Goal: Task Accomplishment & Management: Complete application form

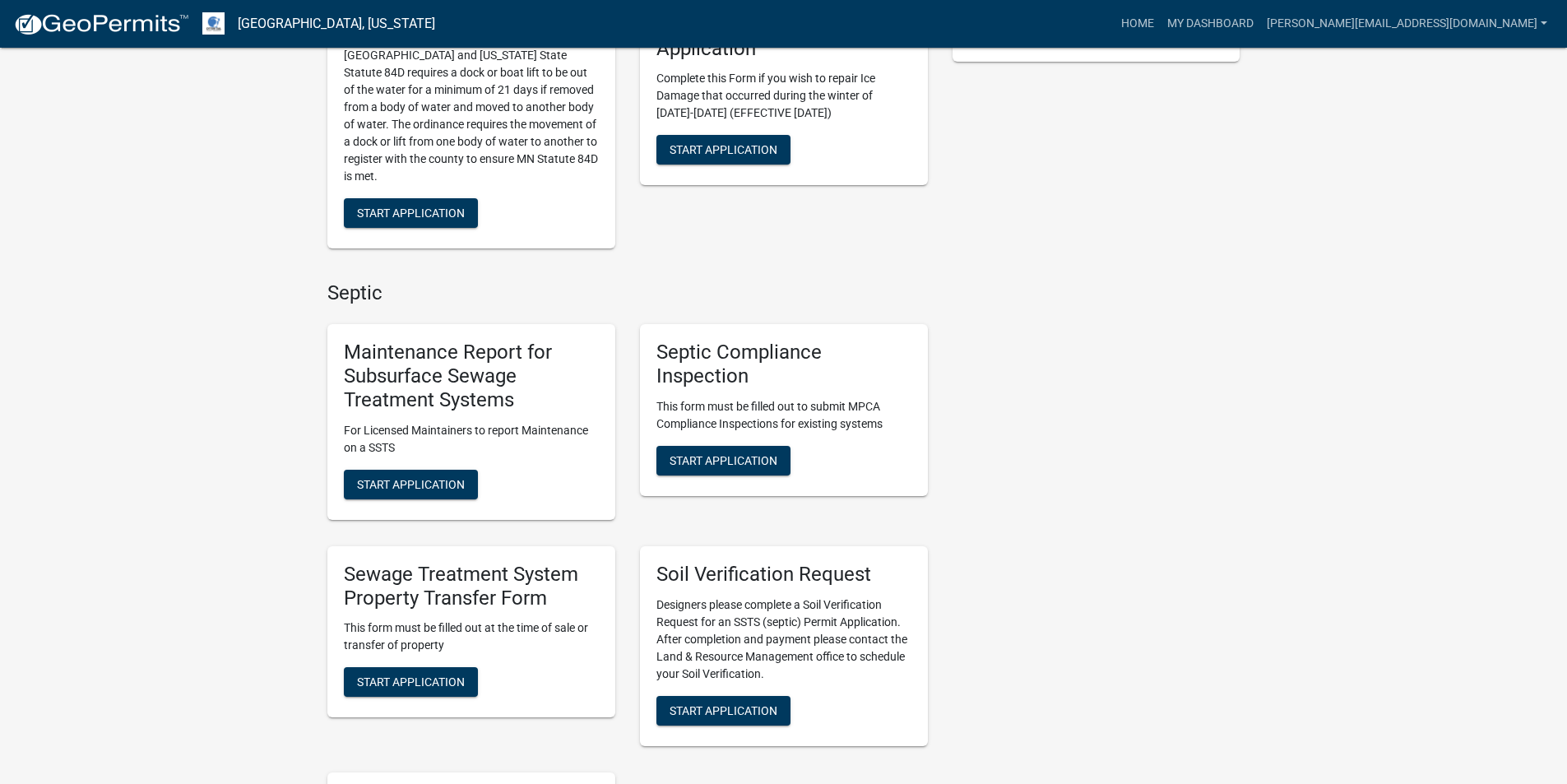
scroll to position [493, 0]
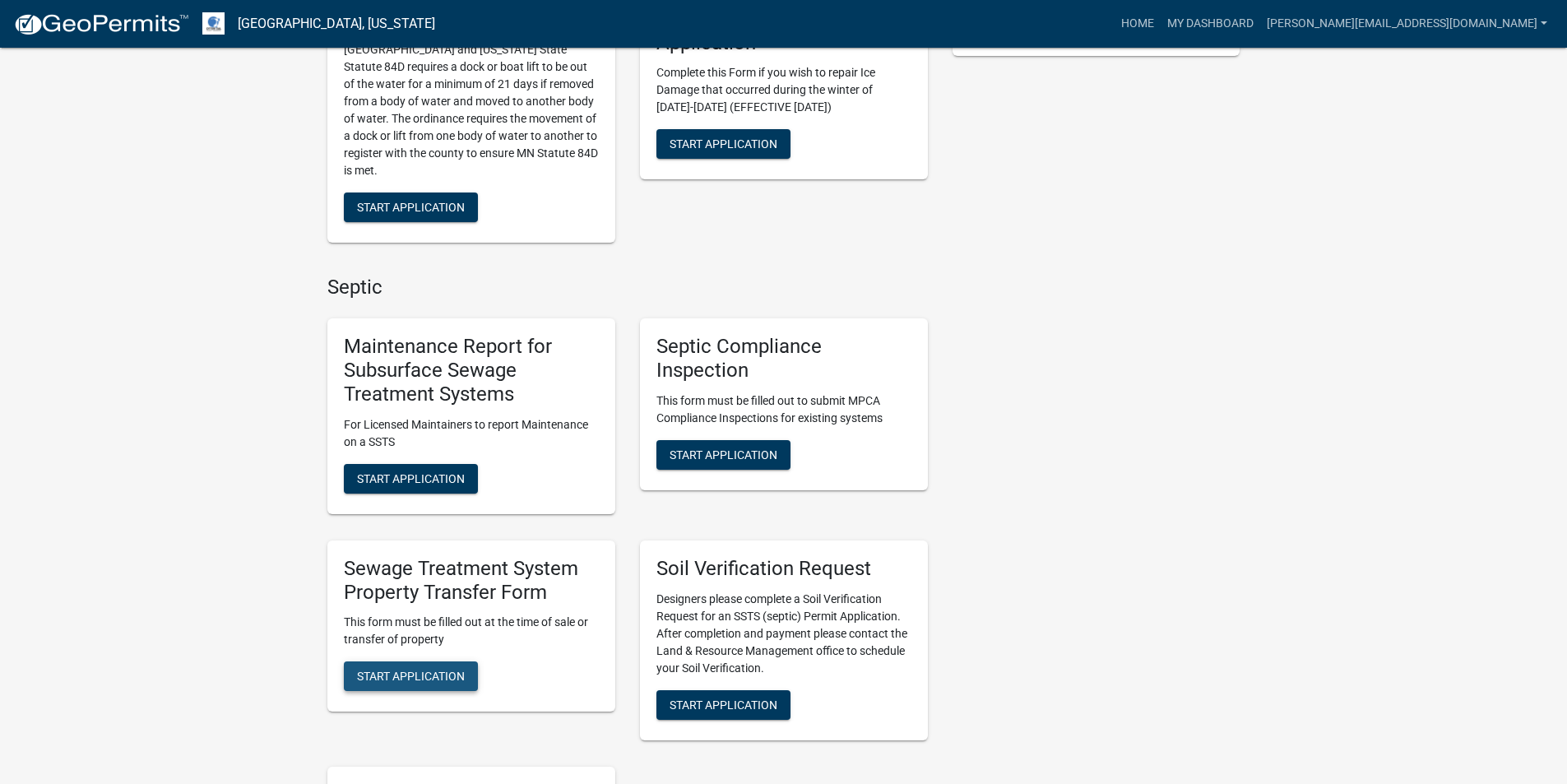
click at [432, 675] on span "Start Application" at bounding box center [411, 676] width 108 height 13
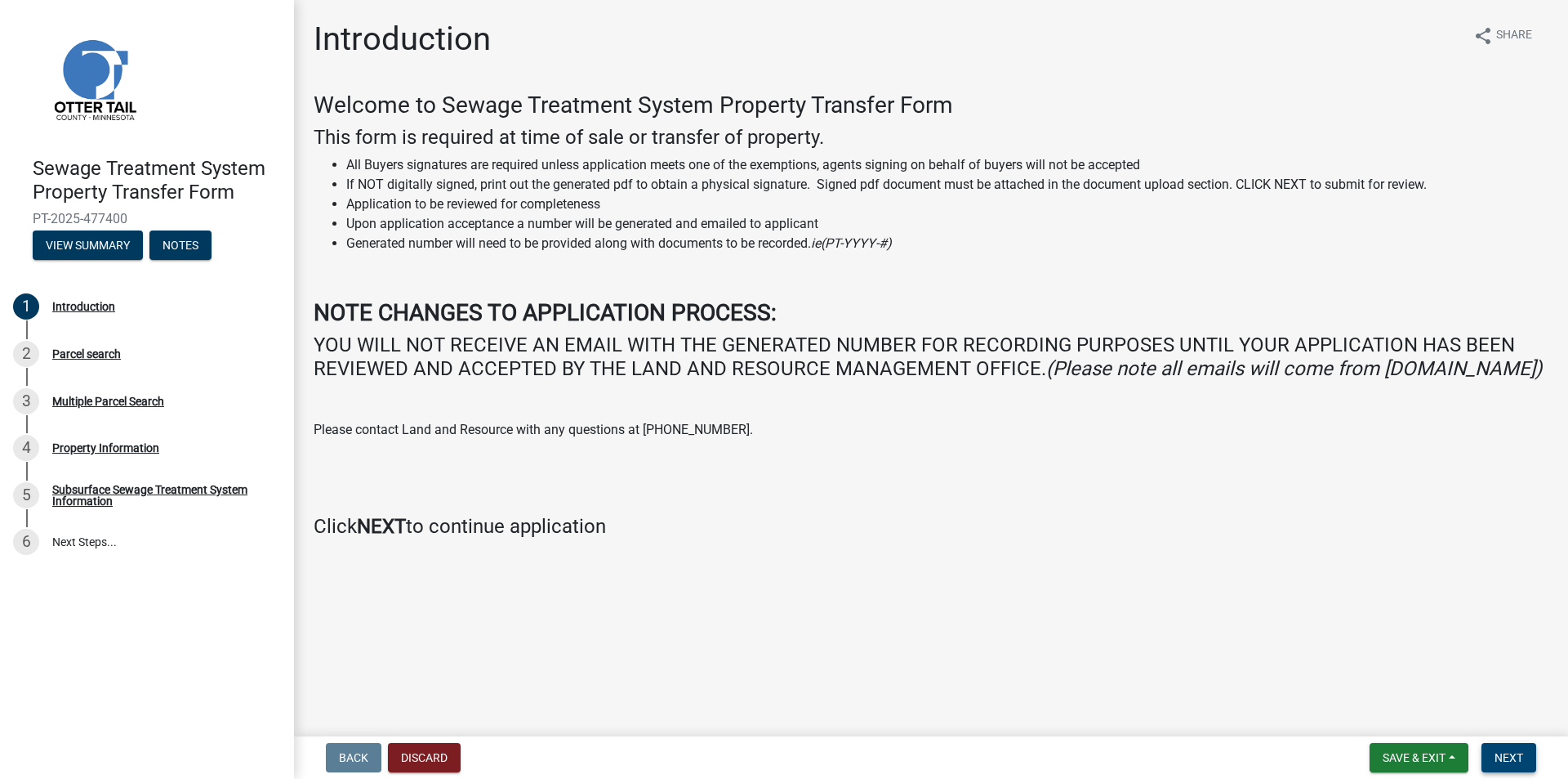
click at [1506, 754] on span "Next" at bounding box center [1509, 757] width 28 height 13
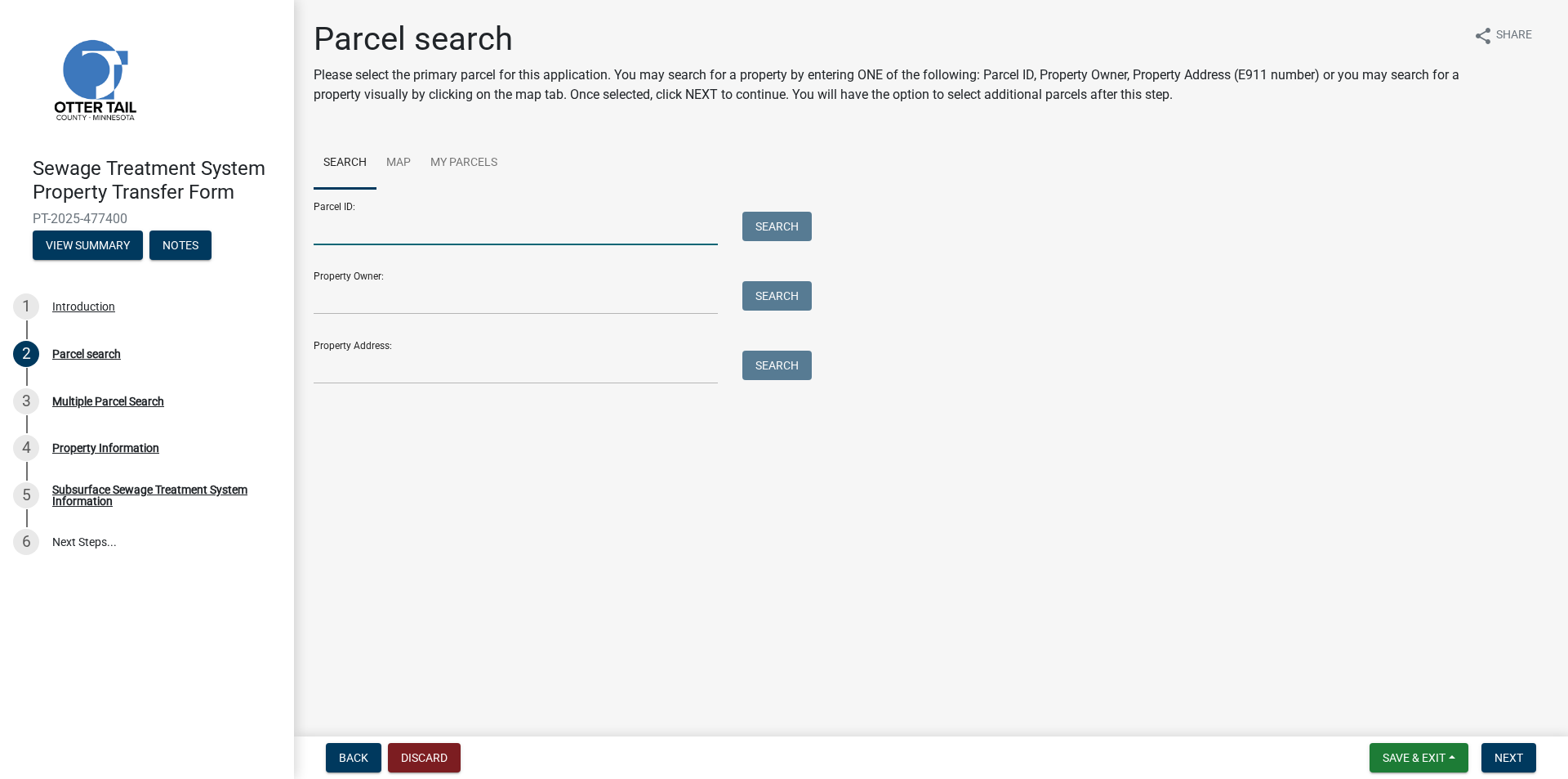
click at [370, 227] on input "Parcel ID:" at bounding box center [516, 228] width 404 height 33
type input "17-000-99-0452-000"
click at [776, 226] on button "Search" at bounding box center [776, 226] width 69 height 29
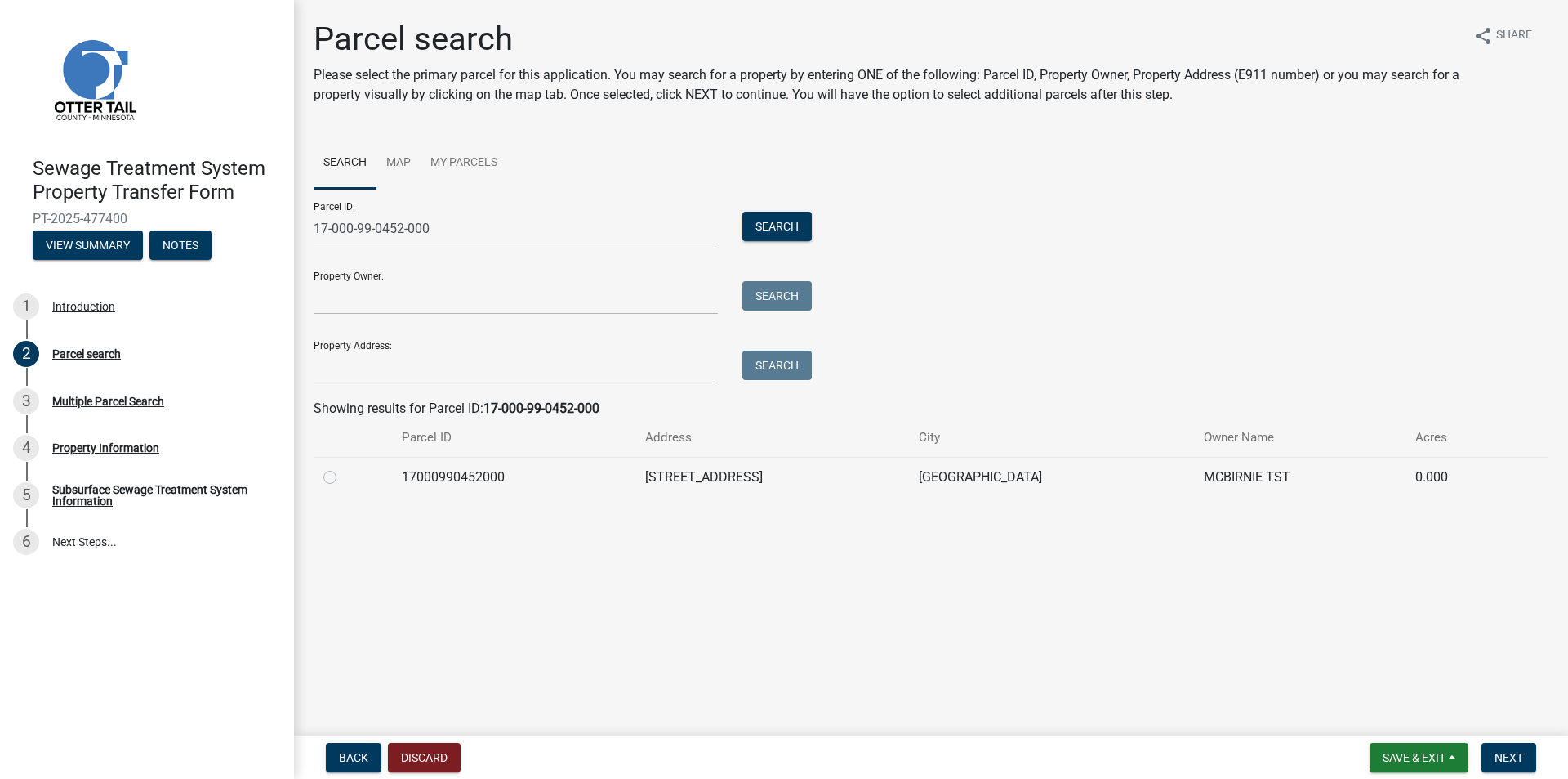
click at [343, 468] on label at bounding box center [343, 468] width 0 height 0
click at [343, 474] on input "radio" at bounding box center [348, 473] width 11 height 11
radio input "true"
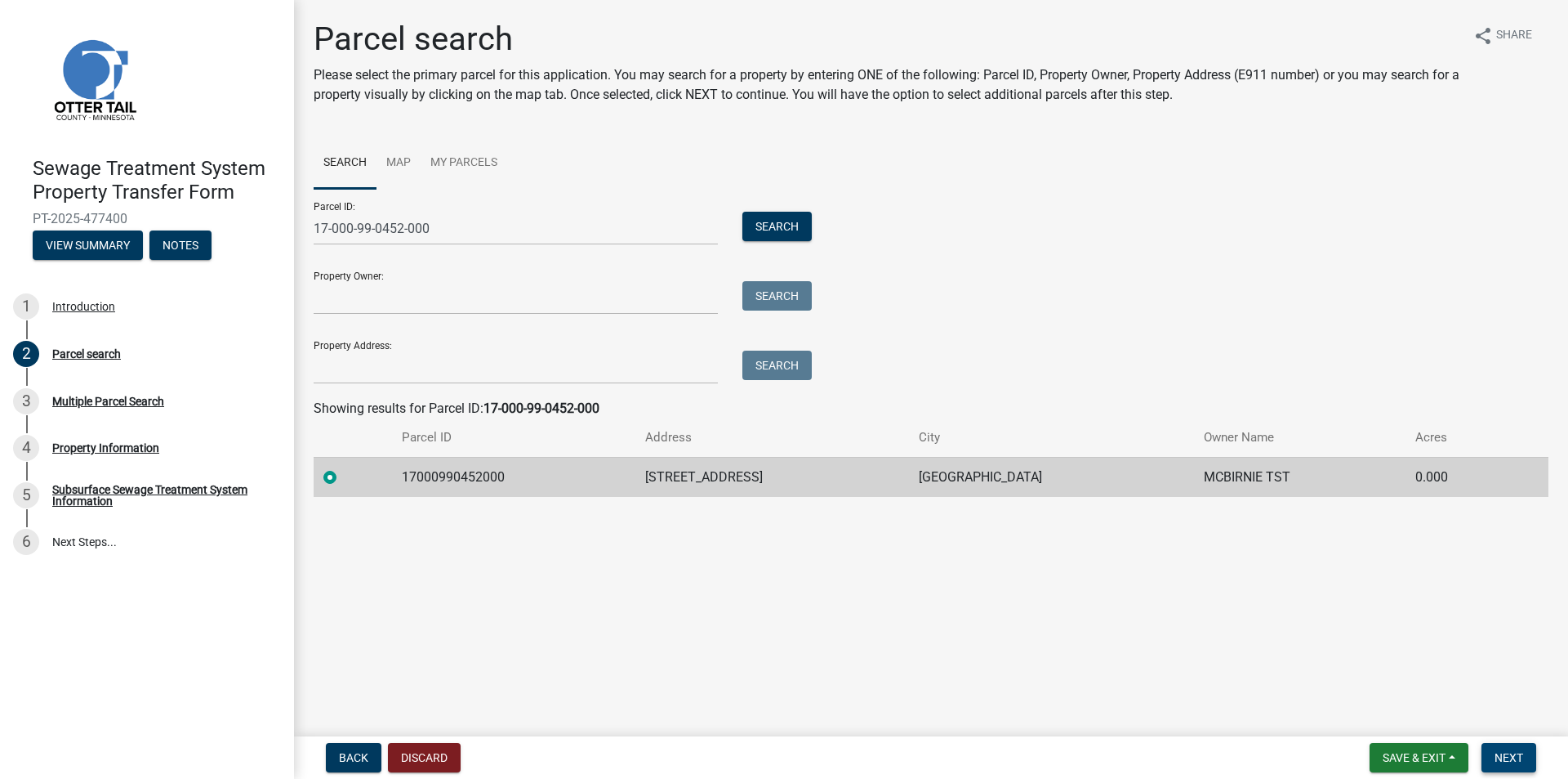
click at [1506, 757] on span "Next" at bounding box center [1509, 757] width 28 height 13
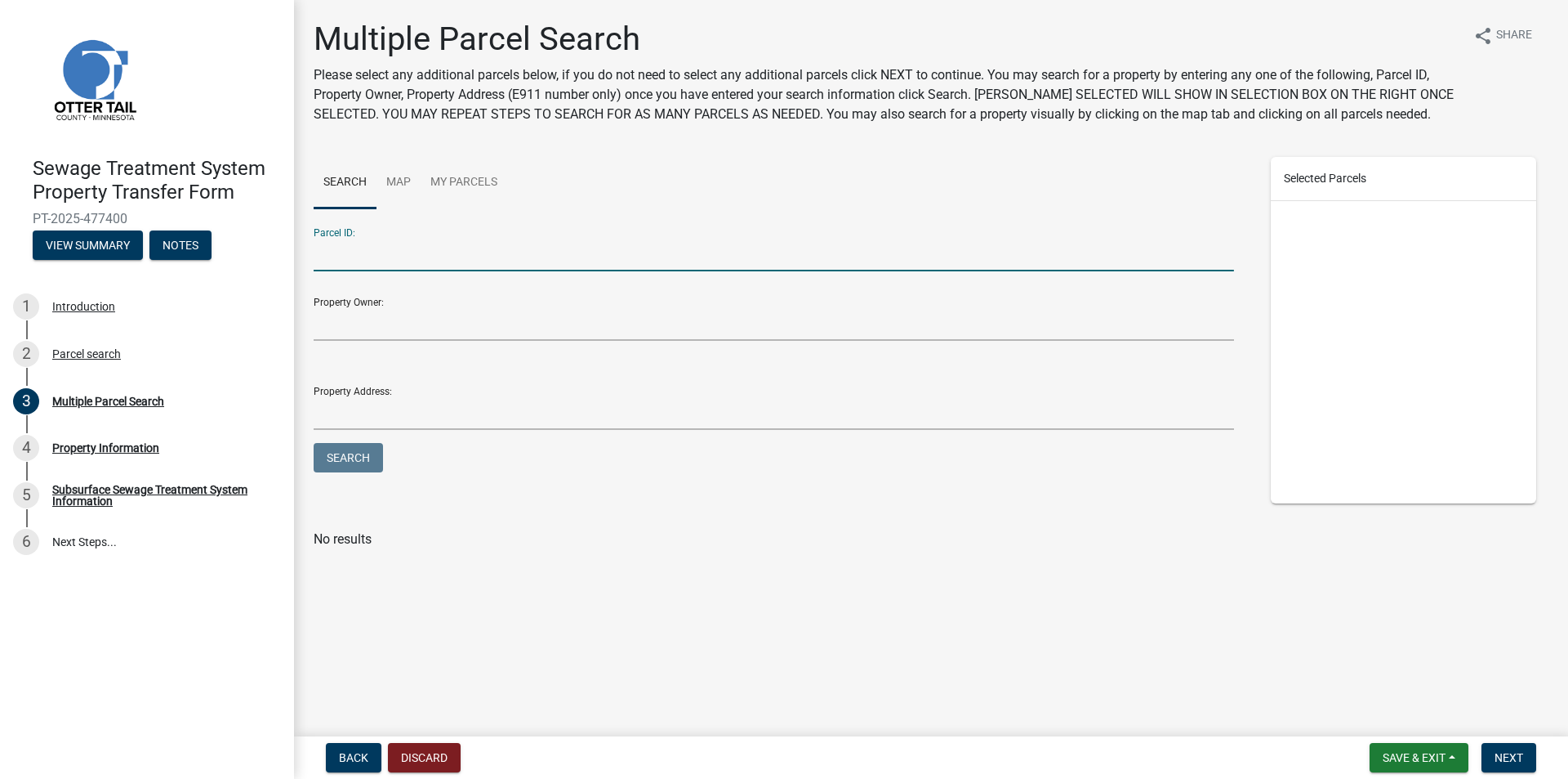
click at [372, 245] on input "Parcel ID:" at bounding box center [774, 255] width 920 height 33
click at [314, 443] on button "Search" at bounding box center [348, 457] width 69 height 29
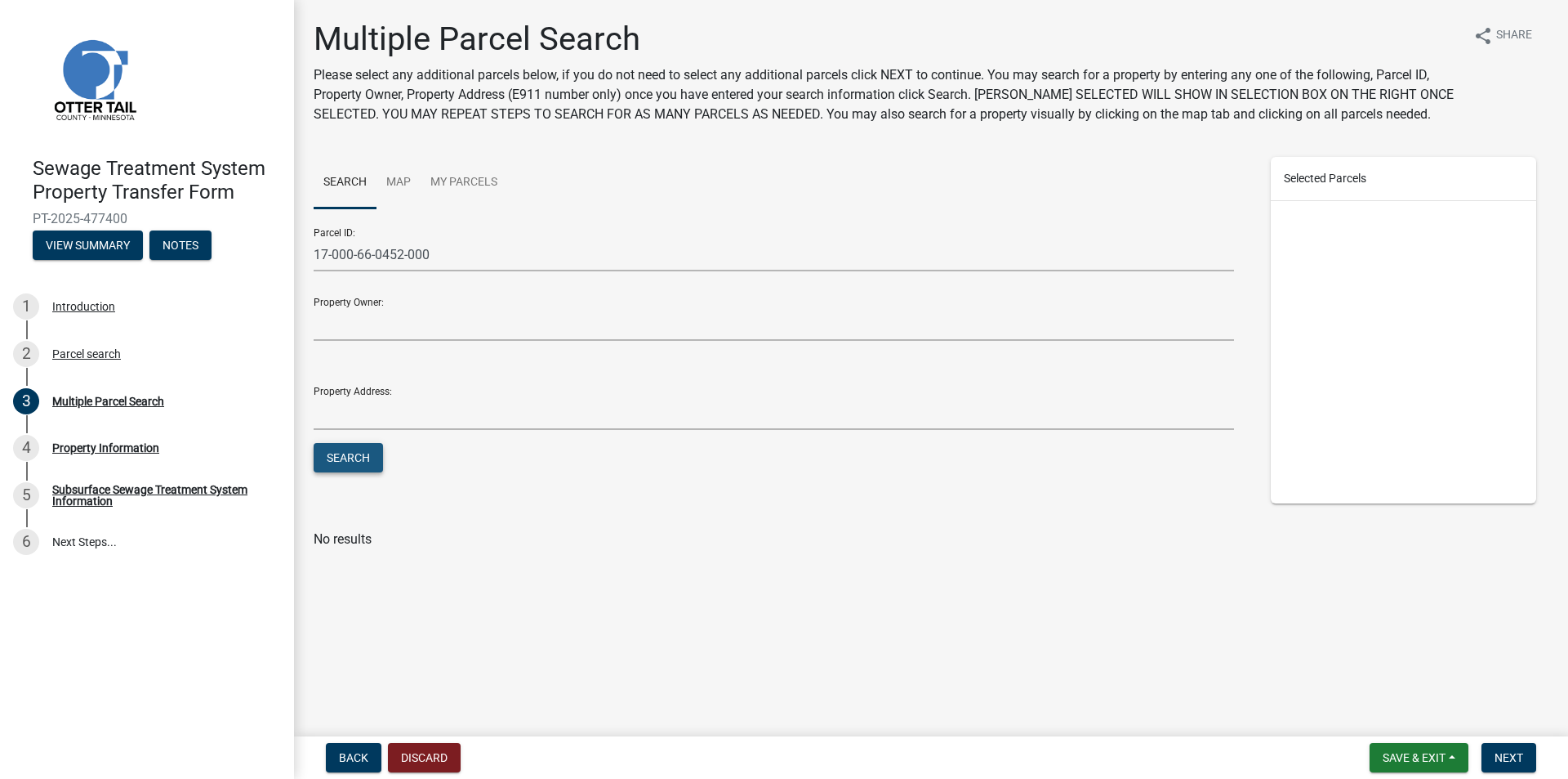
click at [335, 469] on button "Search" at bounding box center [348, 457] width 69 height 29
click at [433, 252] on input "17-000-66-0452-000" at bounding box center [774, 255] width 920 height 33
click at [314, 443] on button "Search" at bounding box center [348, 457] width 69 height 29
click at [344, 466] on button "Search" at bounding box center [348, 457] width 69 height 29
drag, startPoint x: 448, startPoint y: 252, endPoint x: 234, endPoint y: 270, distance: 214.8
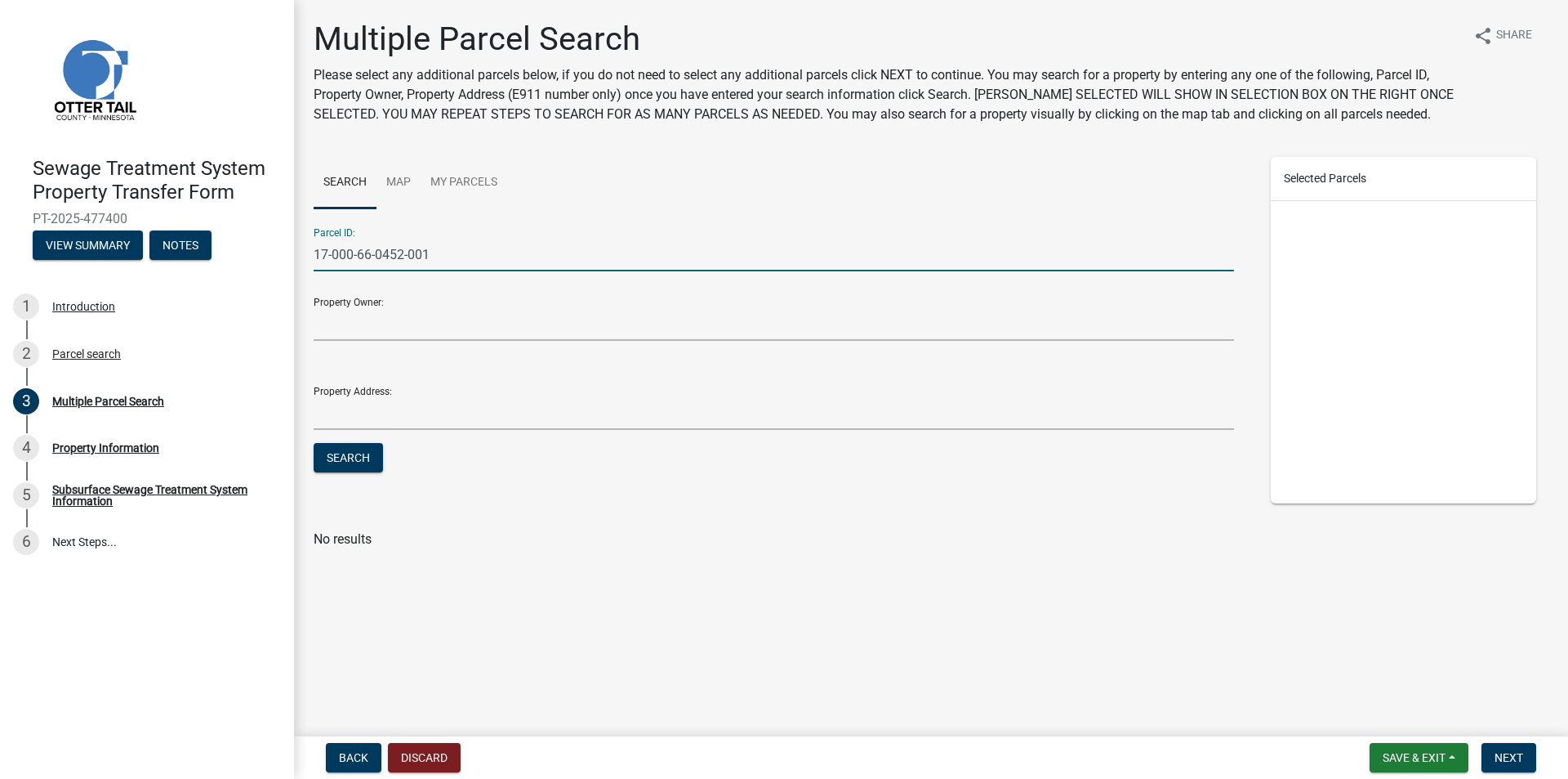
click at [246, 269] on div "Sewage Treatment System Property Transfer Form PT-2025-477400 View Summary Note…" at bounding box center [784, 390] width 1568 height 779
type input "17-000-99-0452-001"
click at [314, 443] on button "Search" at bounding box center [348, 457] width 69 height 29
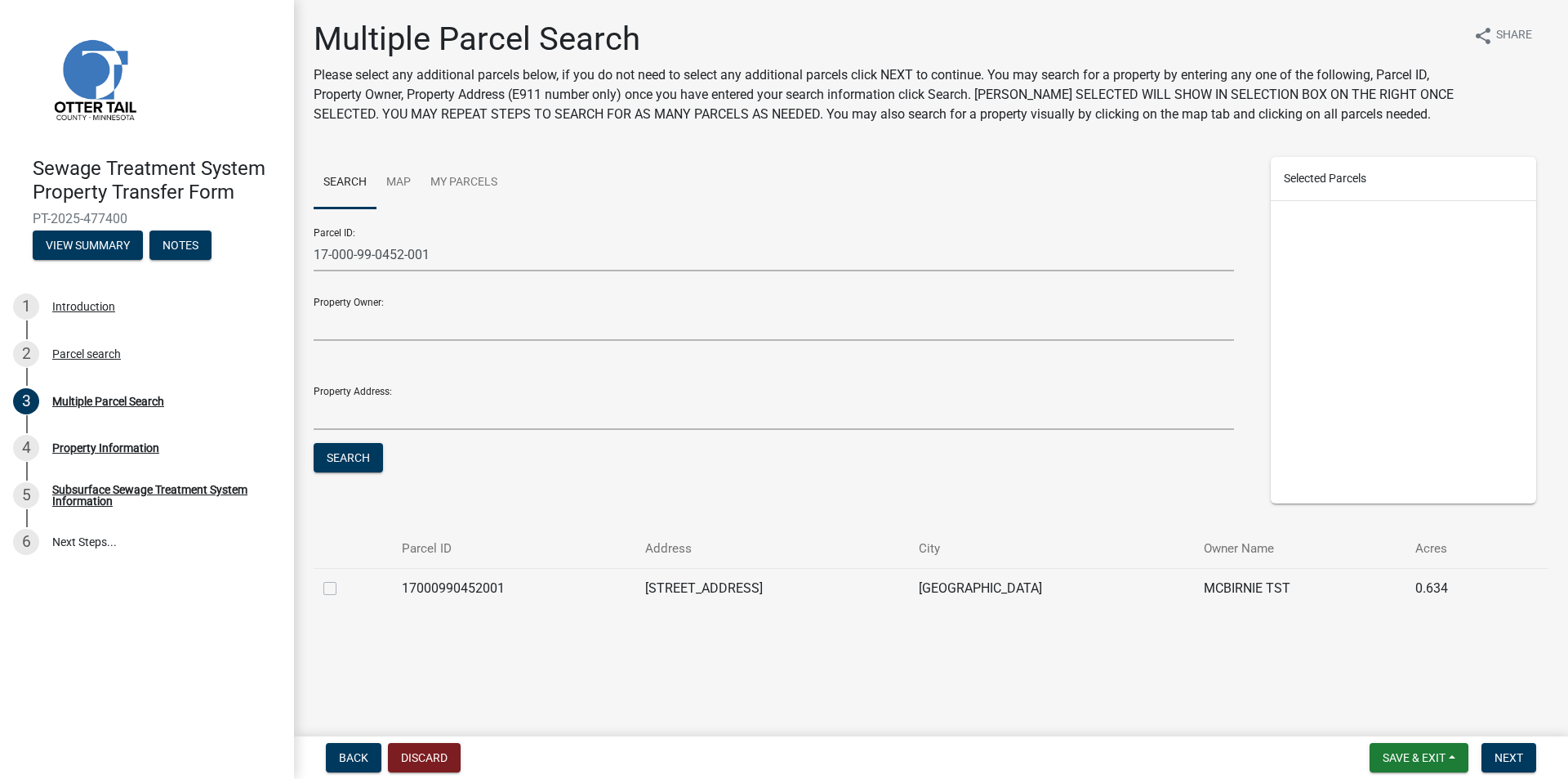
click at [343, 578] on label at bounding box center [343, 578] width 0 height 0
click at [343, 588] on input "checkbox" at bounding box center [348, 583] width 11 height 11
checkbox input "true"
click at [1501, 752] on span "Next" at bounding box center [1509, 757] width 28 height 13
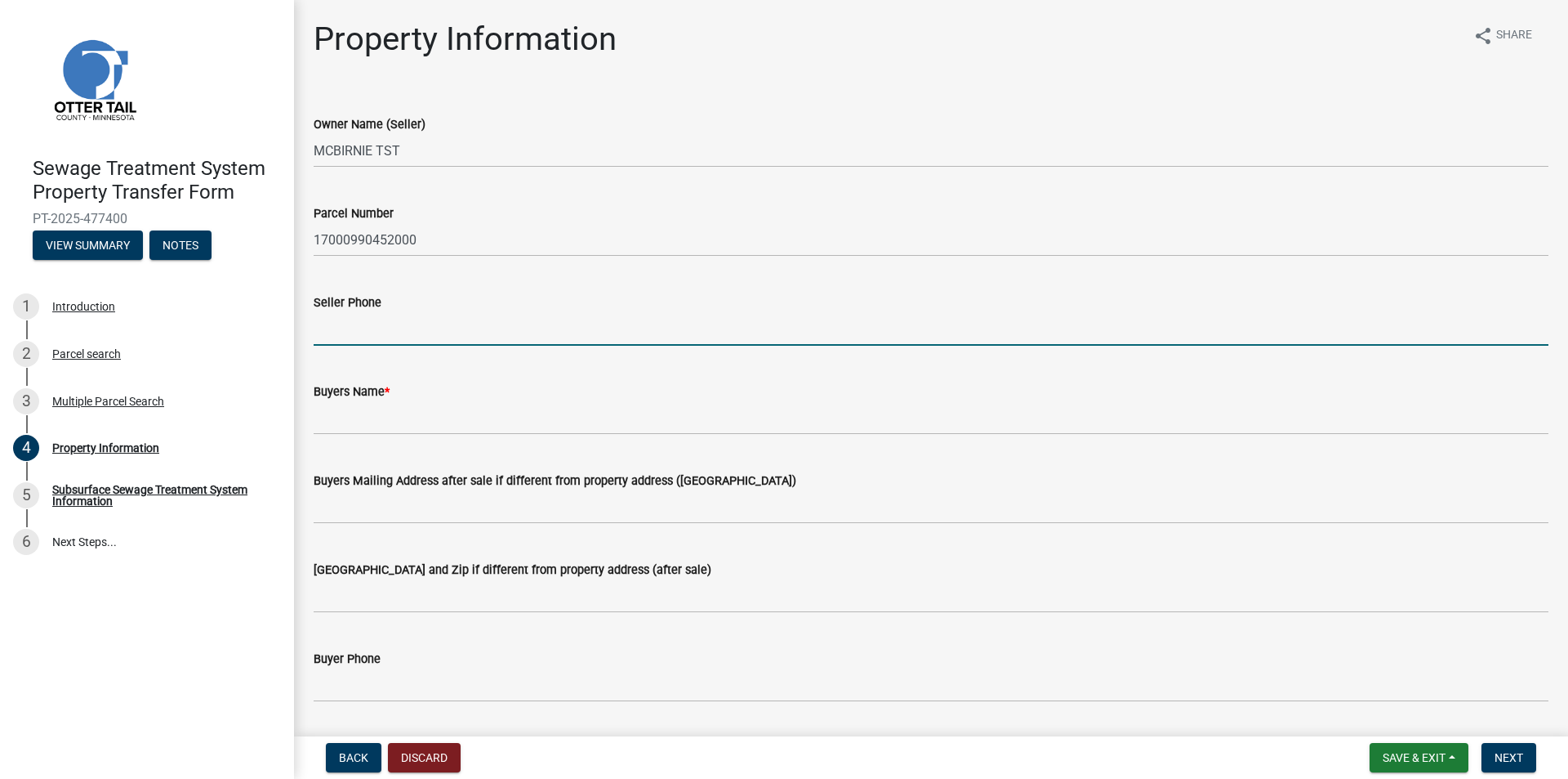
drag, startPoint x: 361, startPoint y: 330, endPoint x: 334, endPoint y: 327, distance: 27.2
click at [361, 330] on input "Seller Phone" at bounding box center [931, 329] width 1234 height 33
click at [334, 328] on input "Seller Phone" at bounding box center [931, 329] width 1234 height 33
type input "7073673361"
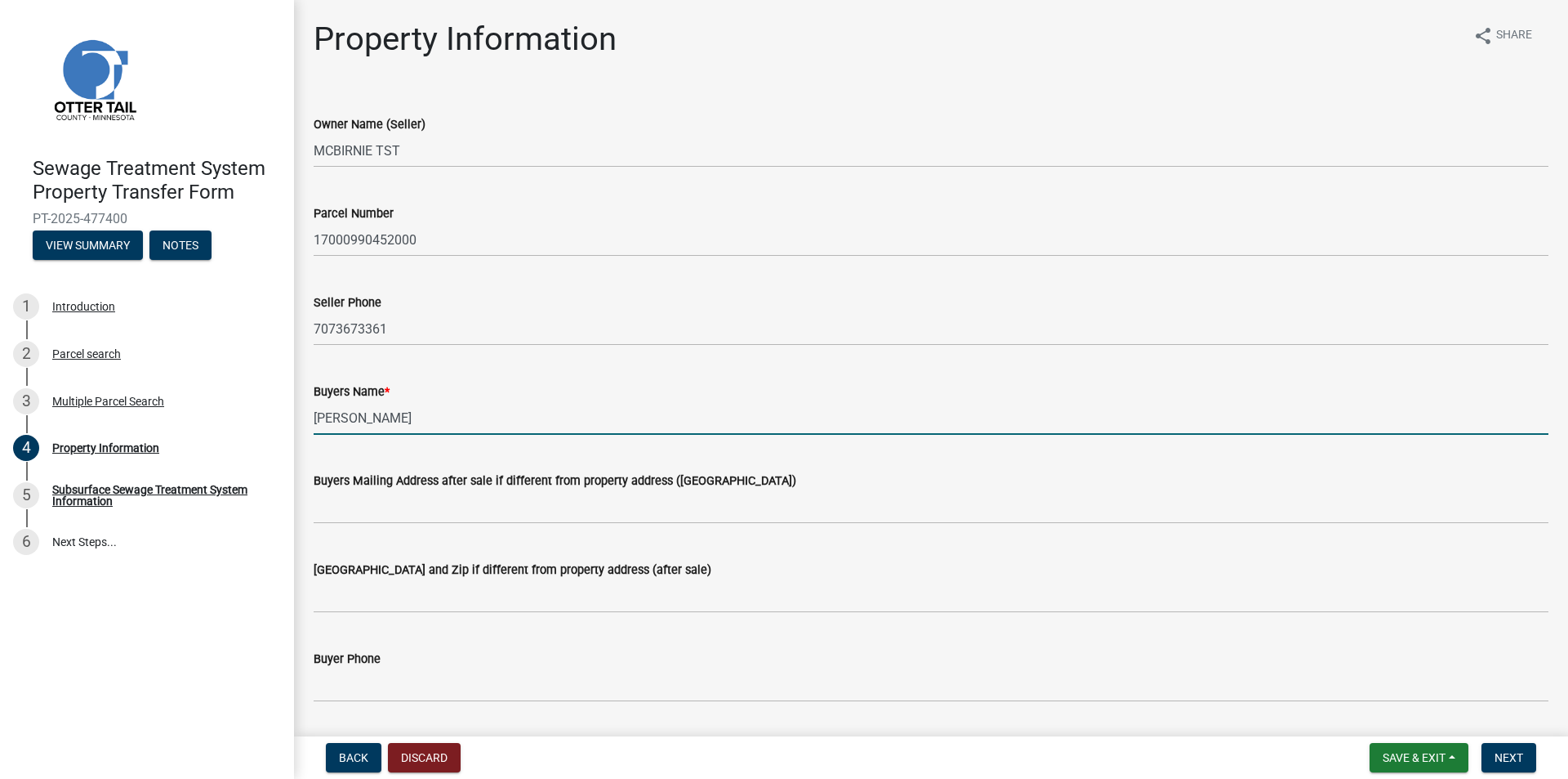
type input "[PERSON_NAME]"
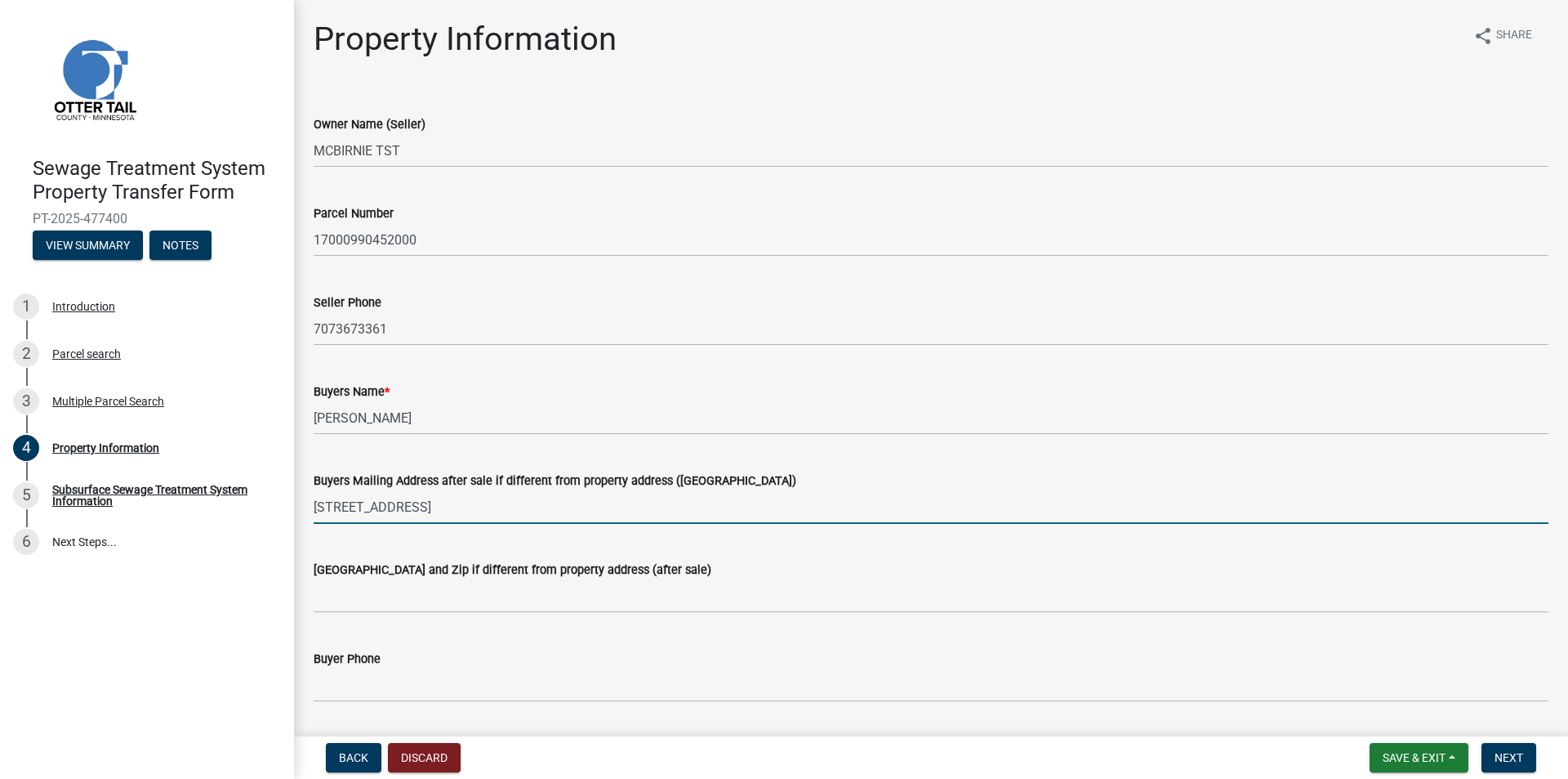
type input "[STREET_ADDRESS]"
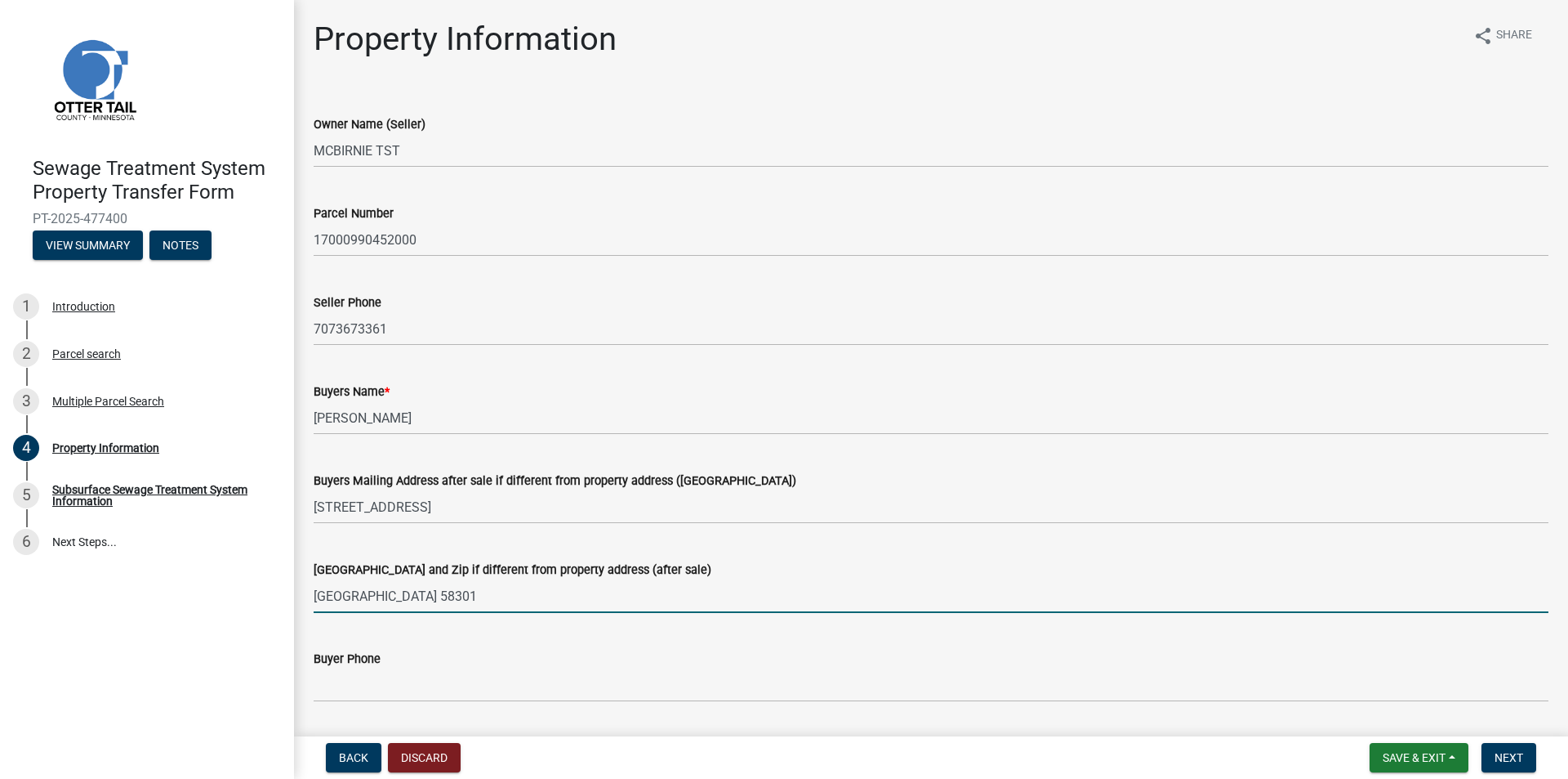
type input "[GEOGRAPHIC_DATA] 58301"
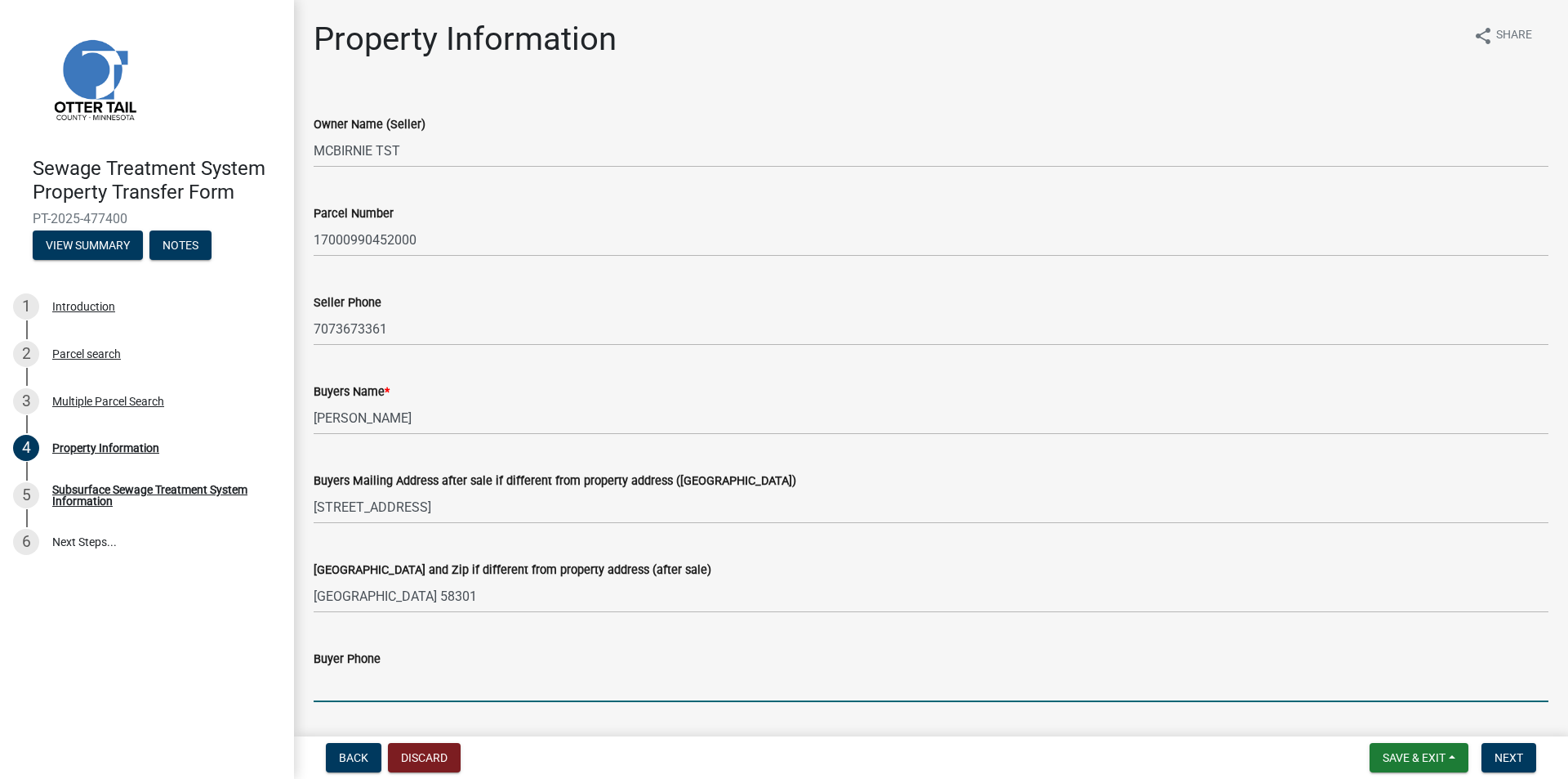
click at [315, 687] on input "Buyer Phone" at bounding box center [931, 685] width 1234 height 33
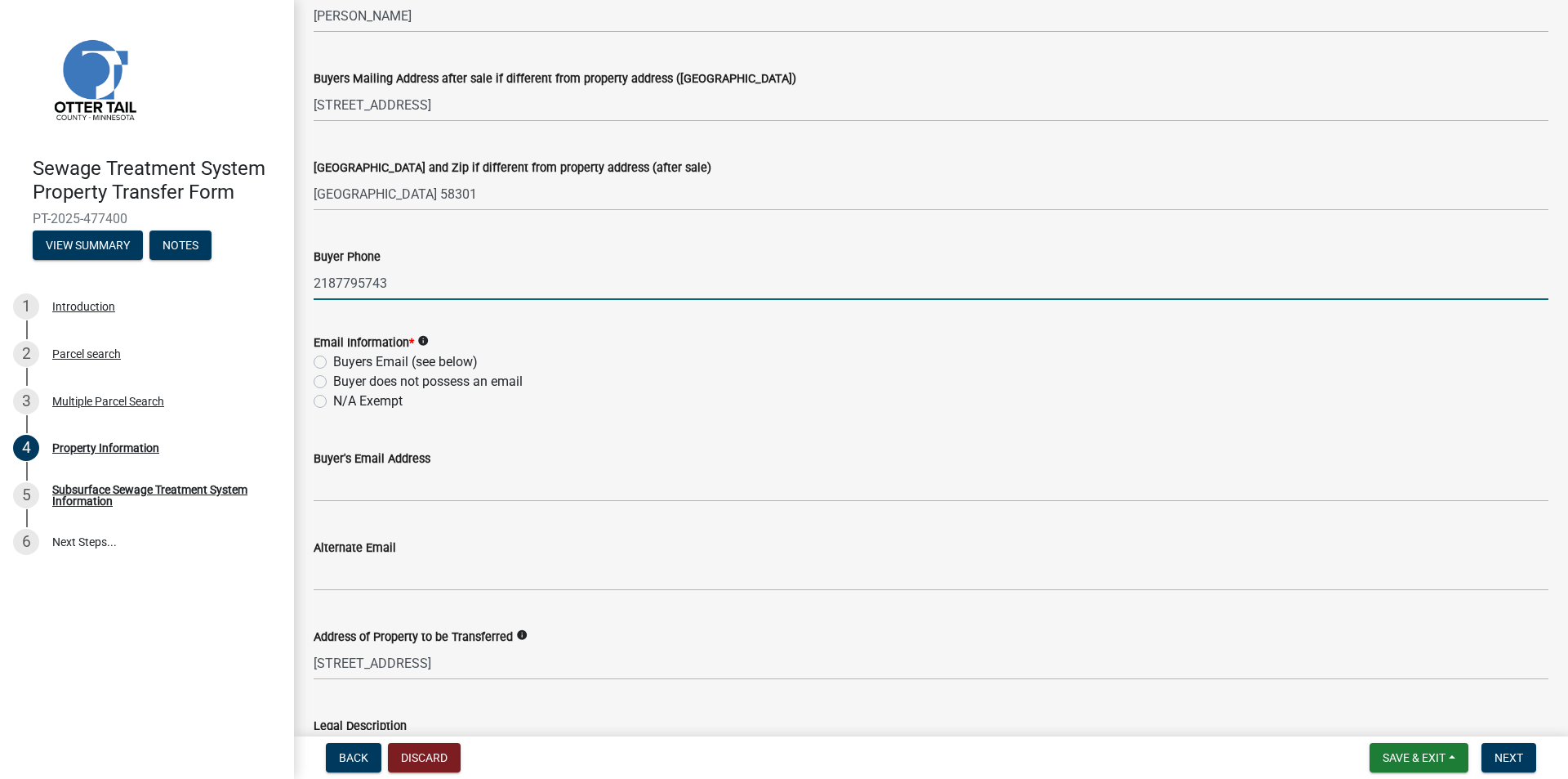
scroll to position [409, 0]
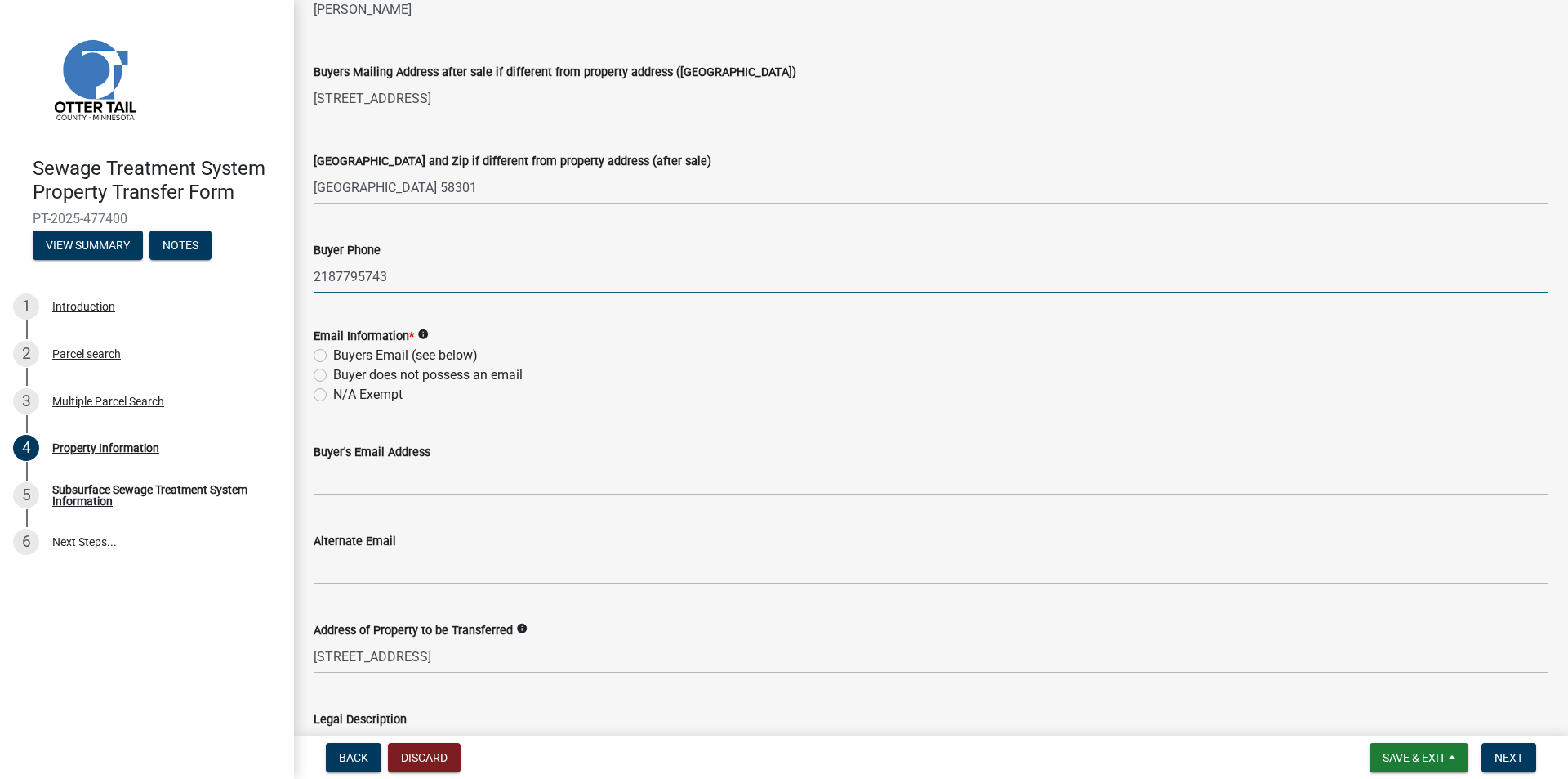
type input "2187795743"
click at [334, 359] on label "Buyers Email (see below)" at bounding box center [406, 355] width 145 height 20
click at [334, 356] on input "Buyers Email (see below)" at bounding box center [339, 350] width 11 height 11
radio input "true"
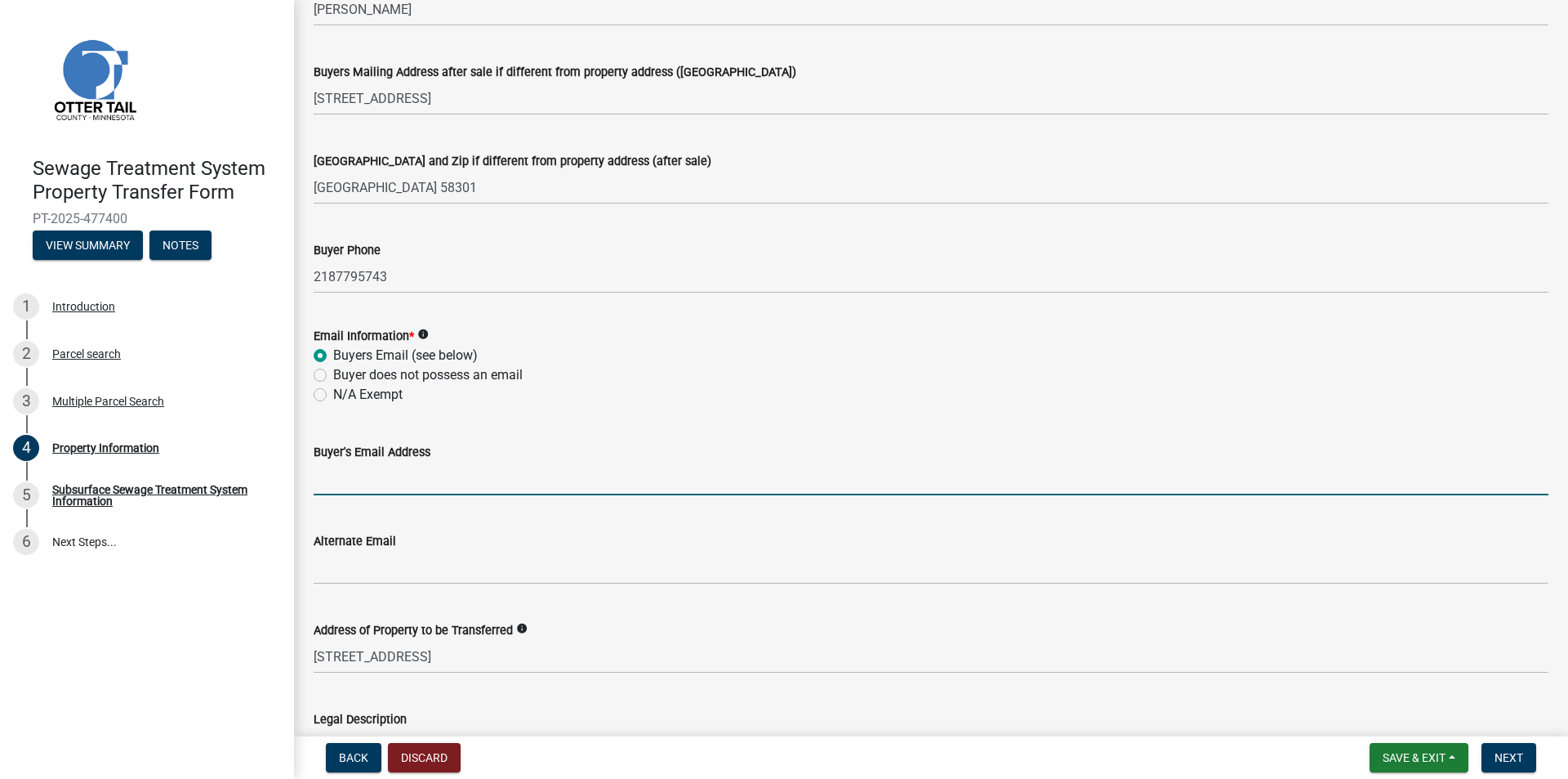
click at [351, 470] on input "Buyer's Email Address" at bounding box center [931, 479] width 1234 height 33
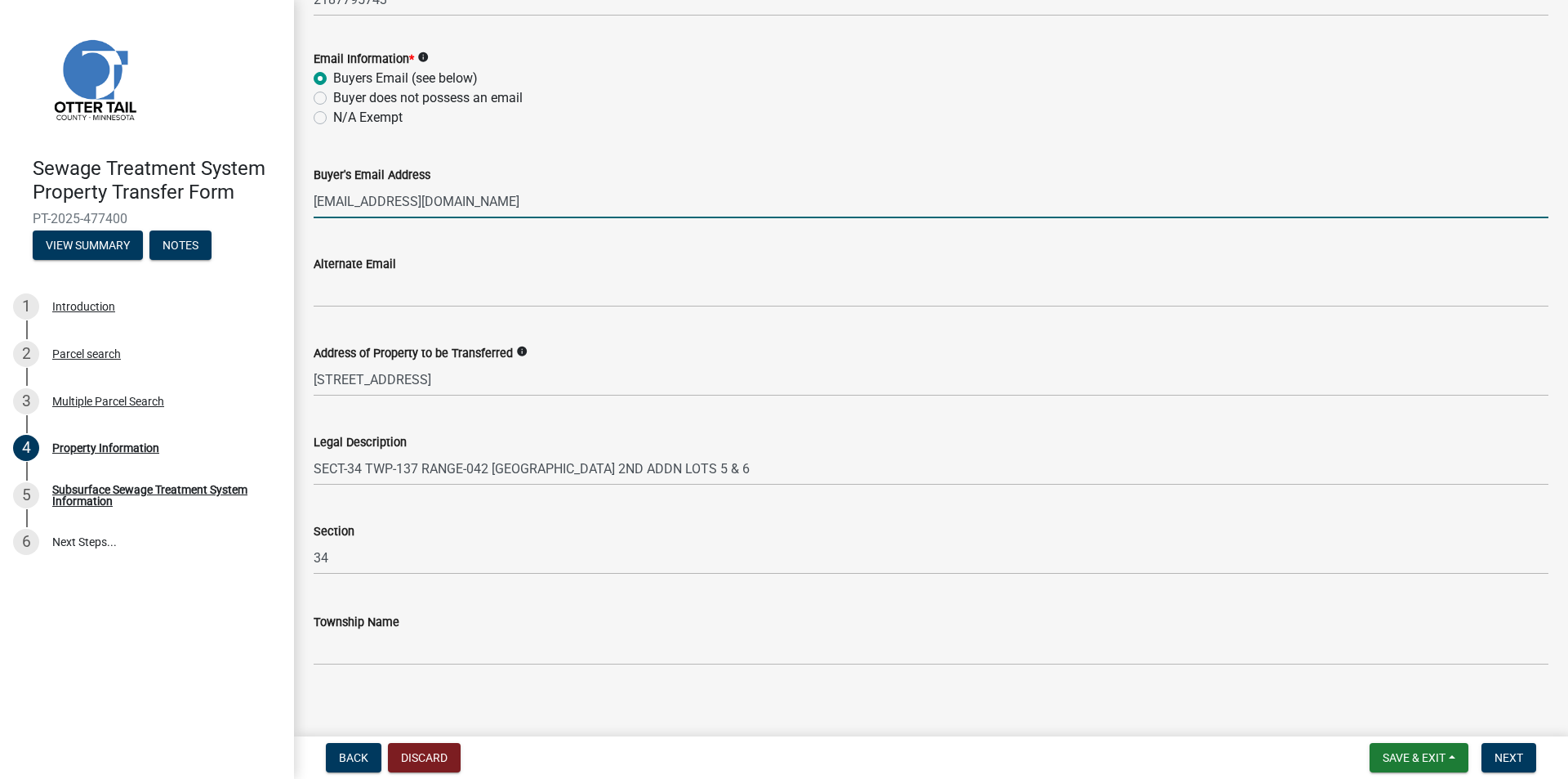
scroll to position [697, 0]
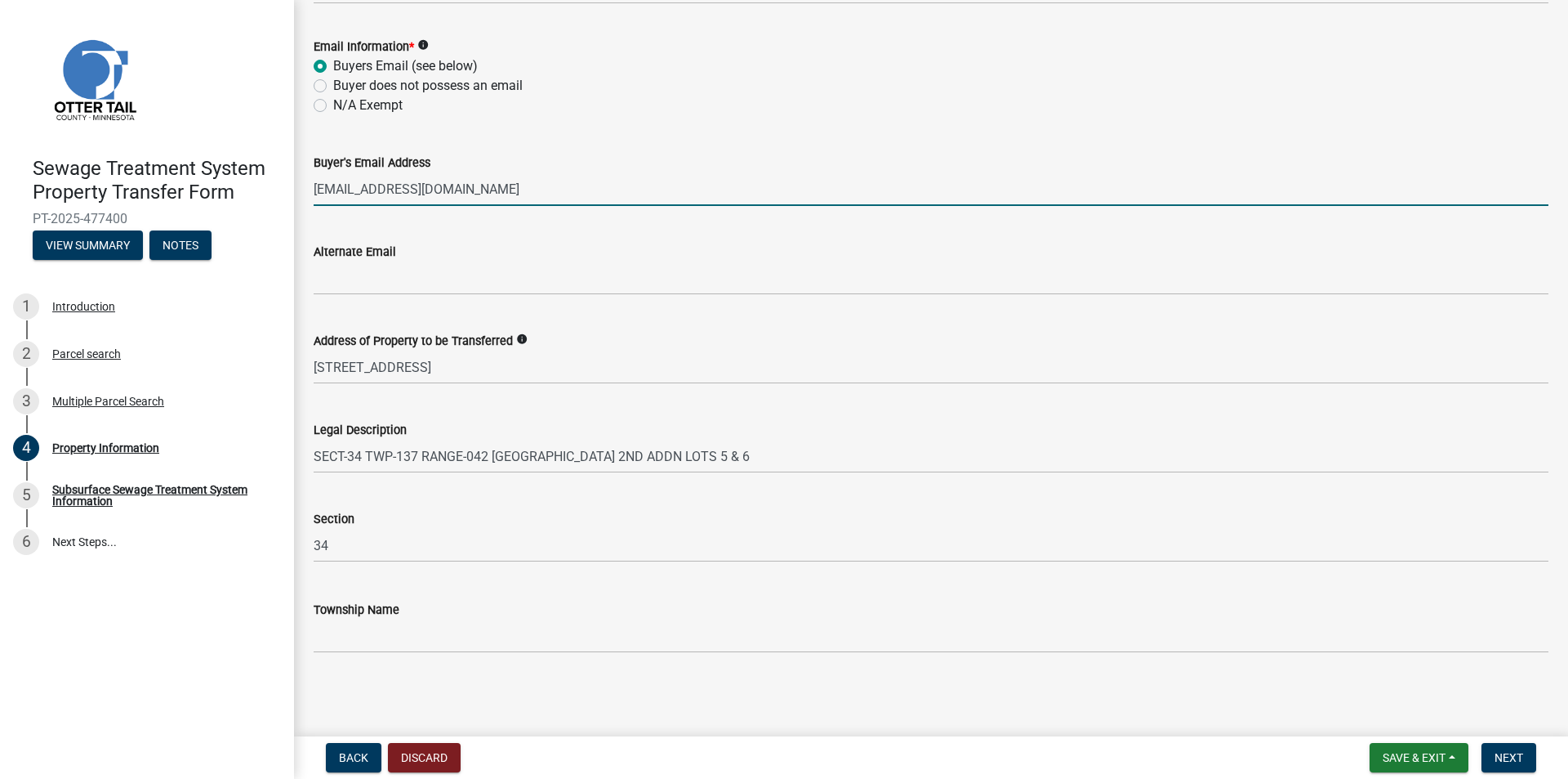
type input "[EMAIL_ADDRESS][DOMAIN_NAME]"
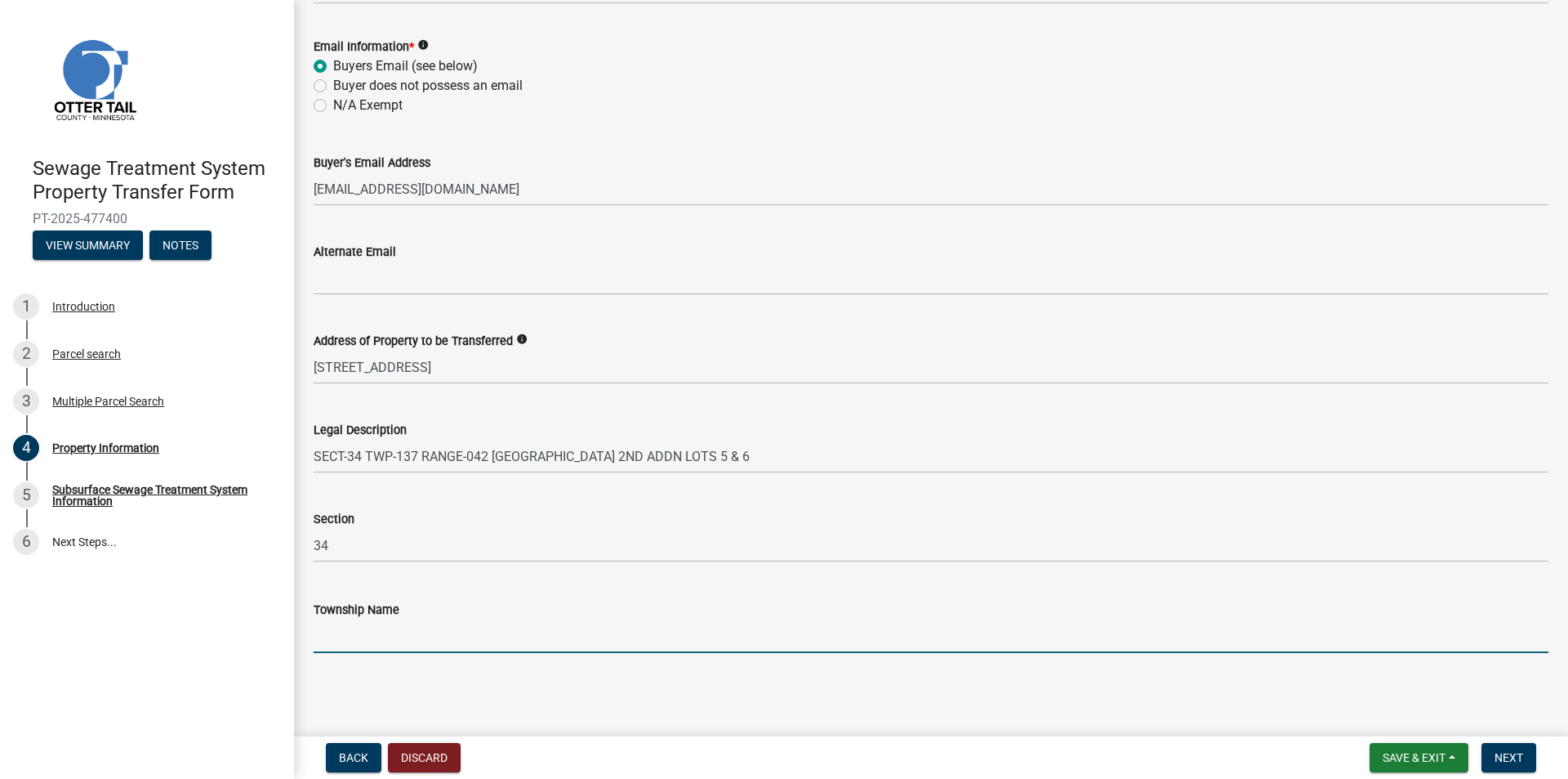
click at [342, 633] on input "Township Name" at bounding box center [931, 636] width 1234 height 33
type input "[PERSON_NAME]"
click at [1517, 751] on span "Next" at bounding box center [1509, 757] width 28 height 13
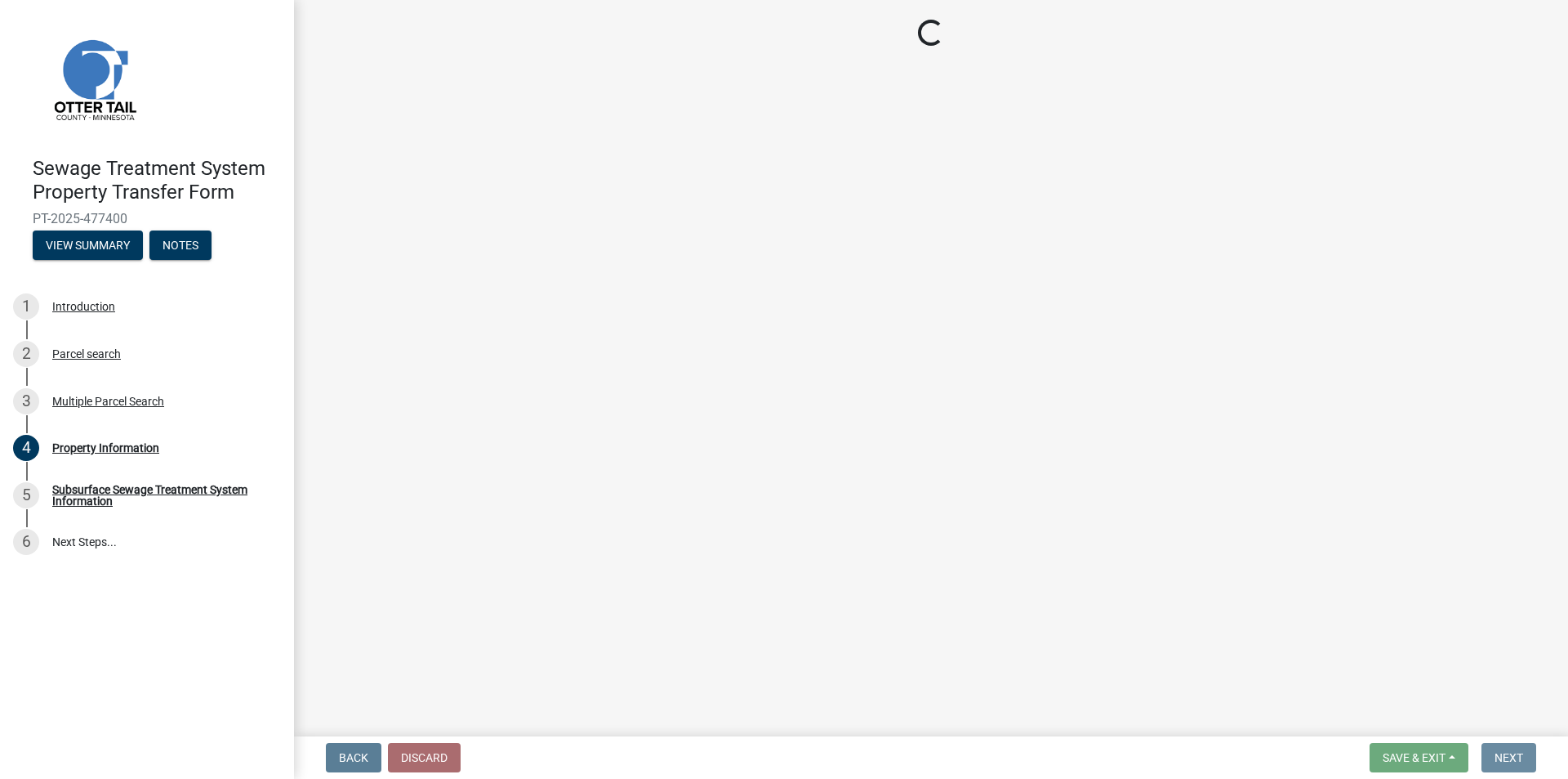
scroll to position [0, 0]
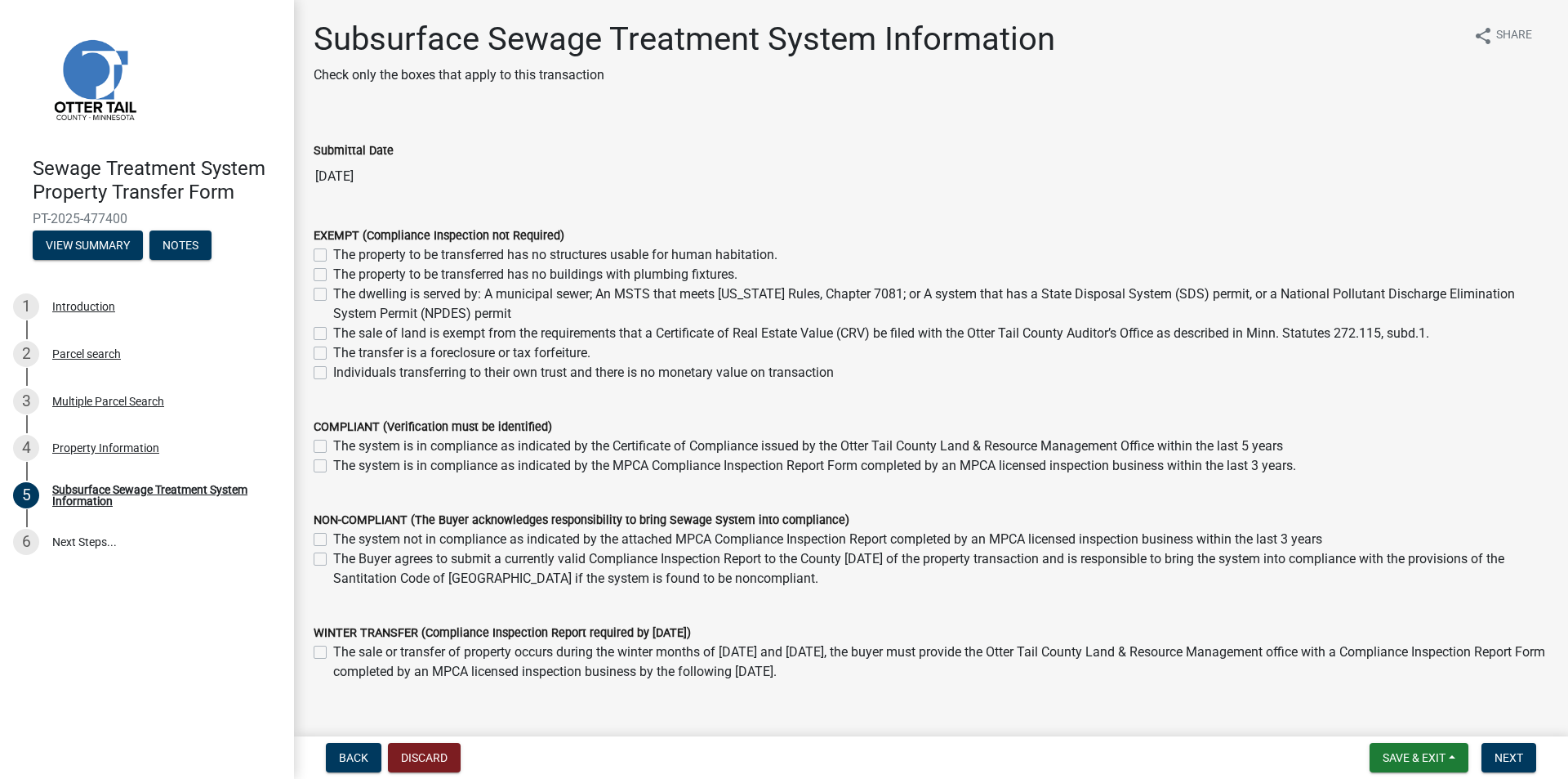
click at [334, 446] on label "The system is in compliance as indicated by the Certificate of Compliance issue…" at bounding box center [809, 446] width 950 height 20
click at [334, 446] on input "The system is in compliance as indicated by the Certificate of Compliance issue…" at bounding box center [339, 441] width 11 height 11
checkbox input "true"
checkbox input "false"
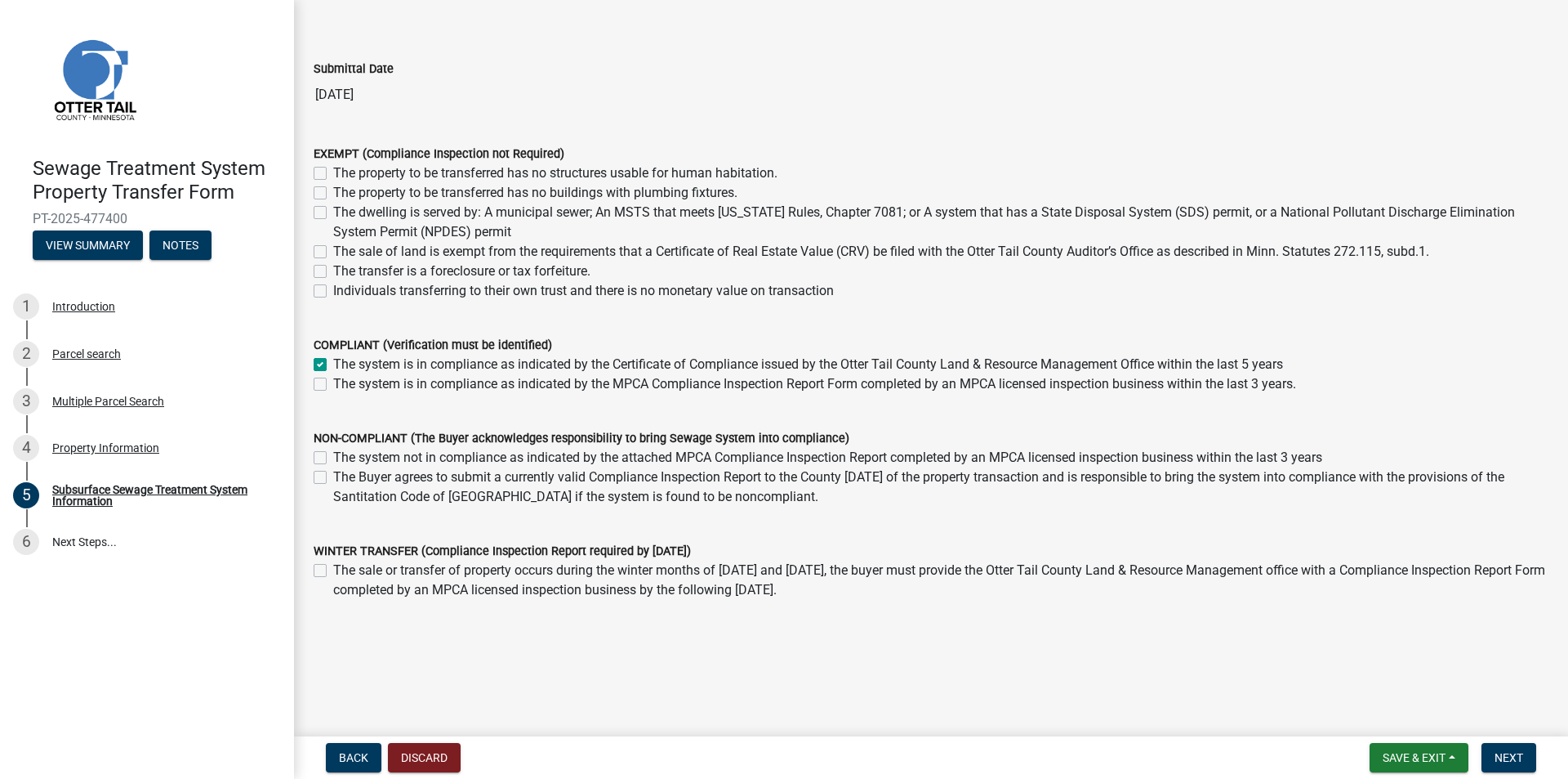
scroll to position [82, 0]
click at [1506, 757] on span "Next" at bounding box center [1509, 757] width 28 height 13
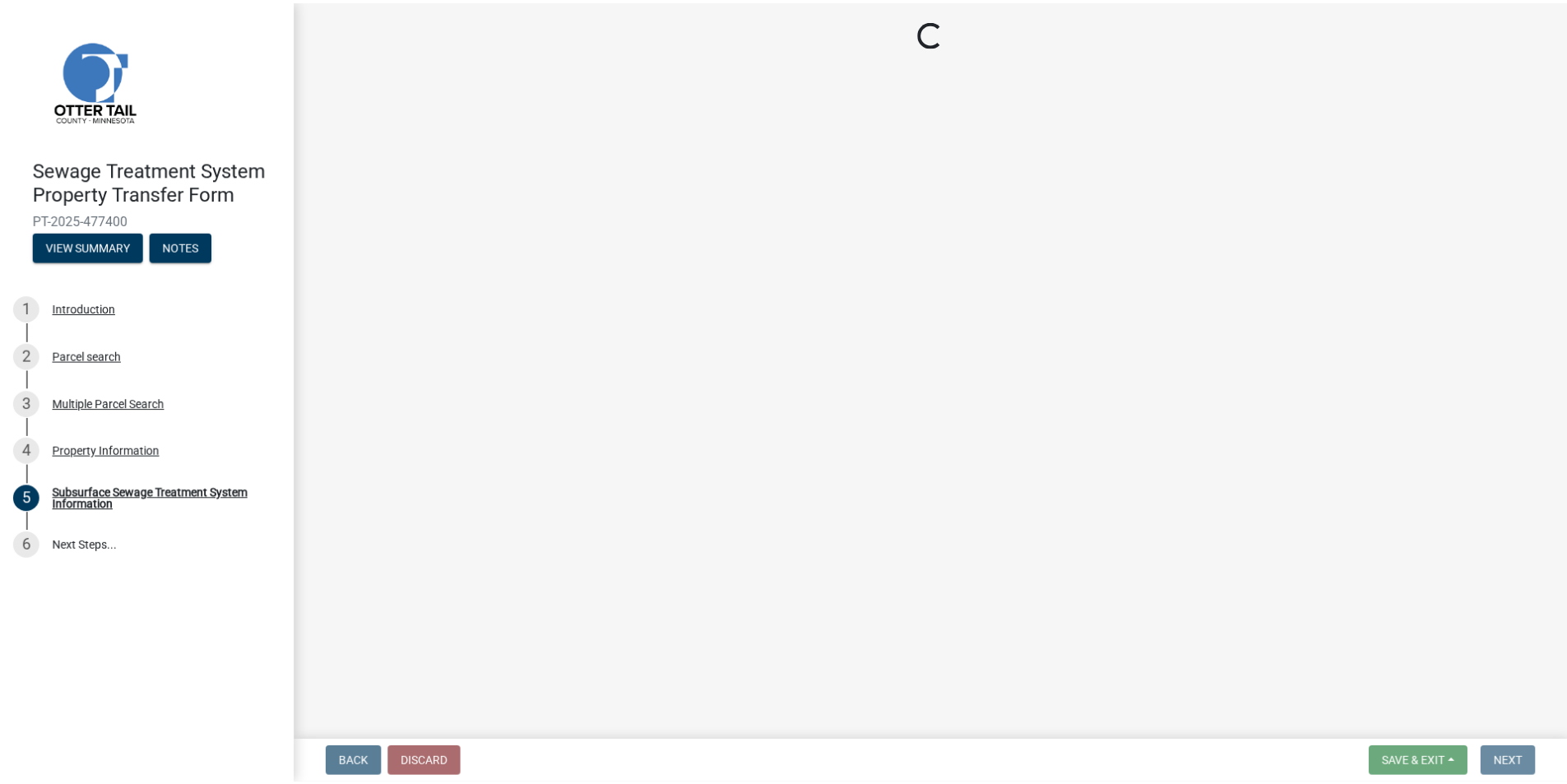
scroll to position [0, 0]
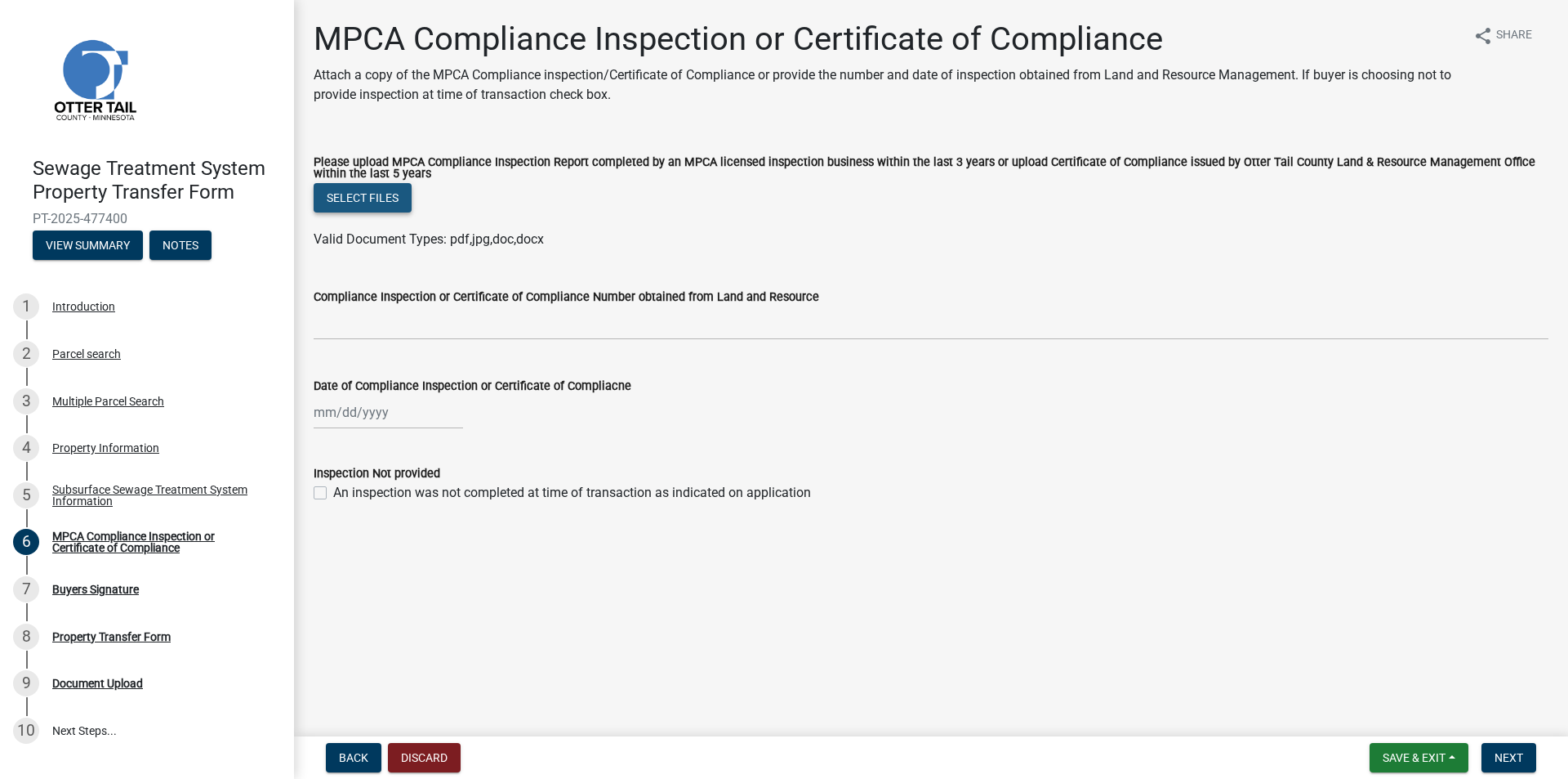
click at [369, 201] on button "Select files" at bounding box center [363, 197] width 98 height 29
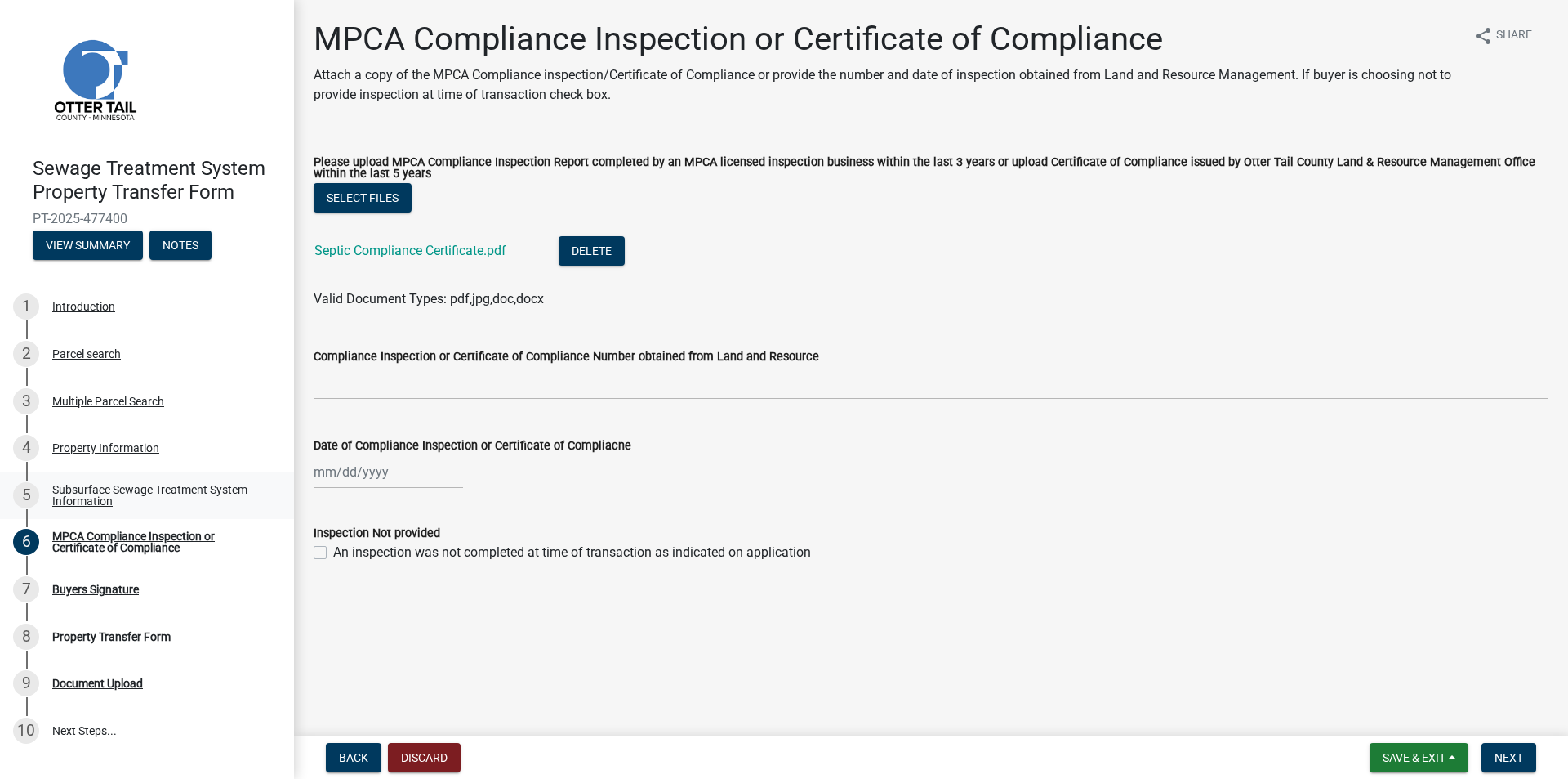
select select "9"
select select "2025"
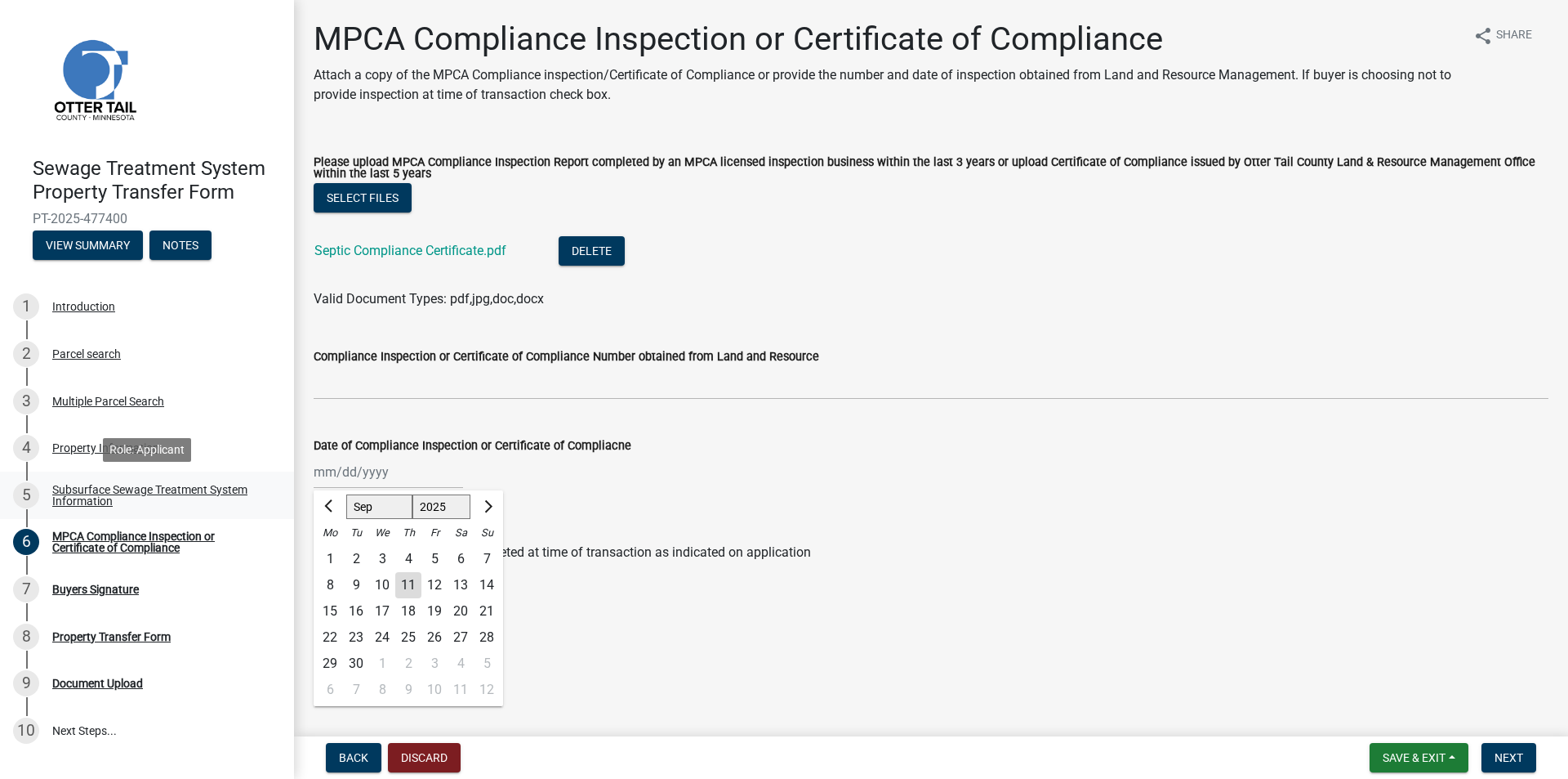
drag, startPoint x: 403, startPoint y: 473, endPoint x: 277, endPoint y: 477, distance: 126.1
click at [277, 477] on div "Sewage Treatment System Property Transfer Form PT-2025-477400 View Summary Note…" at bounding box center [784, 390] width 1568 height 779
click at [334, 509] on span "Previous month" at bounding box center [330, 506] width 12 height 12
click at [329, 506] on span "Previous month" at bounding box center [330, 506] width 12 height 12
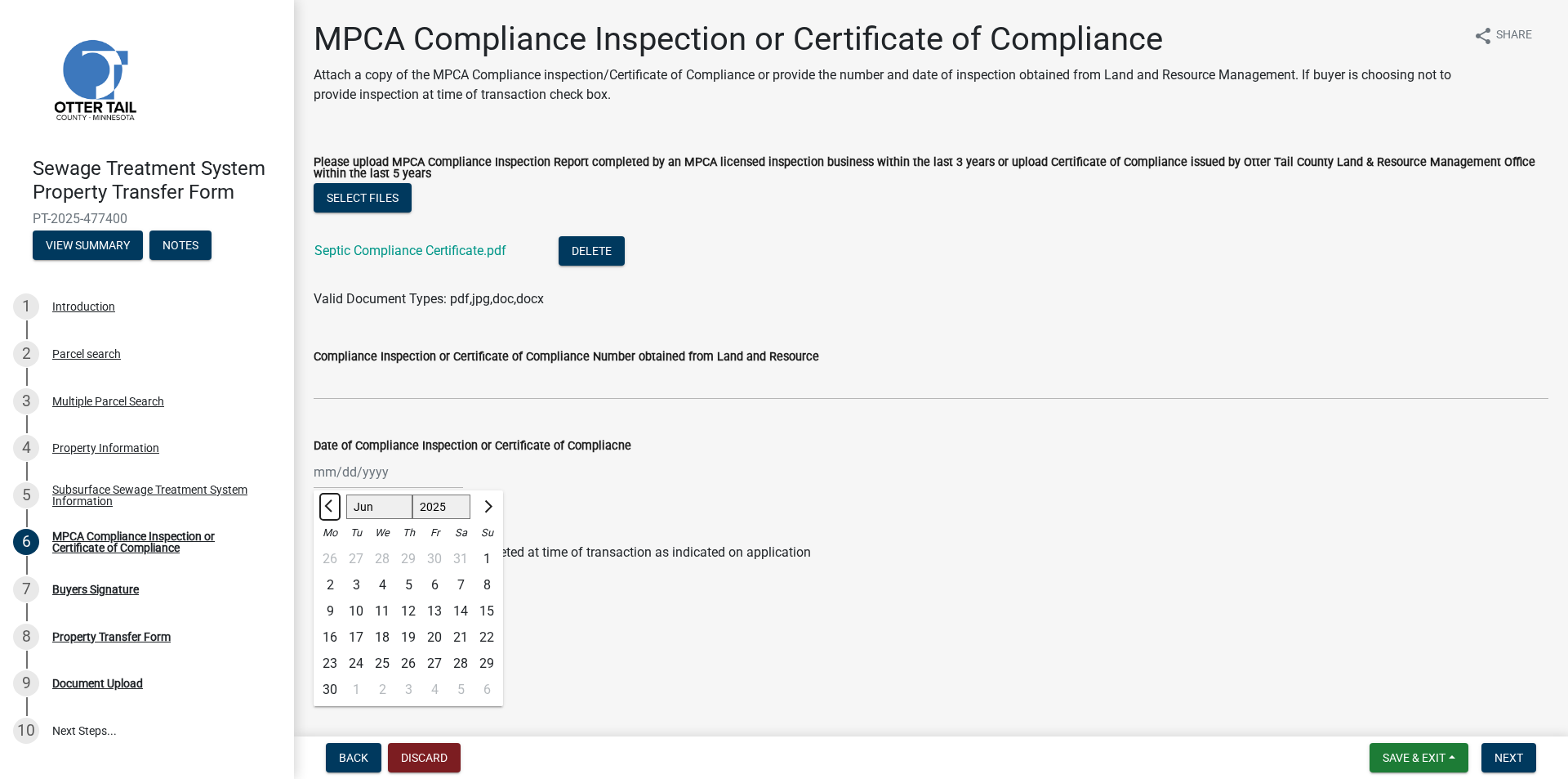
click at [329, 506] on span "Previous month" at bounding box center [330, 506] width 12 height 12
select select "3"
click at [379, 502] on select "Jan Feb Mar Apr May Jun [DATE] Aug Sep Oct Nov Dec" at bounding box center [379, 507] width 67 height 24
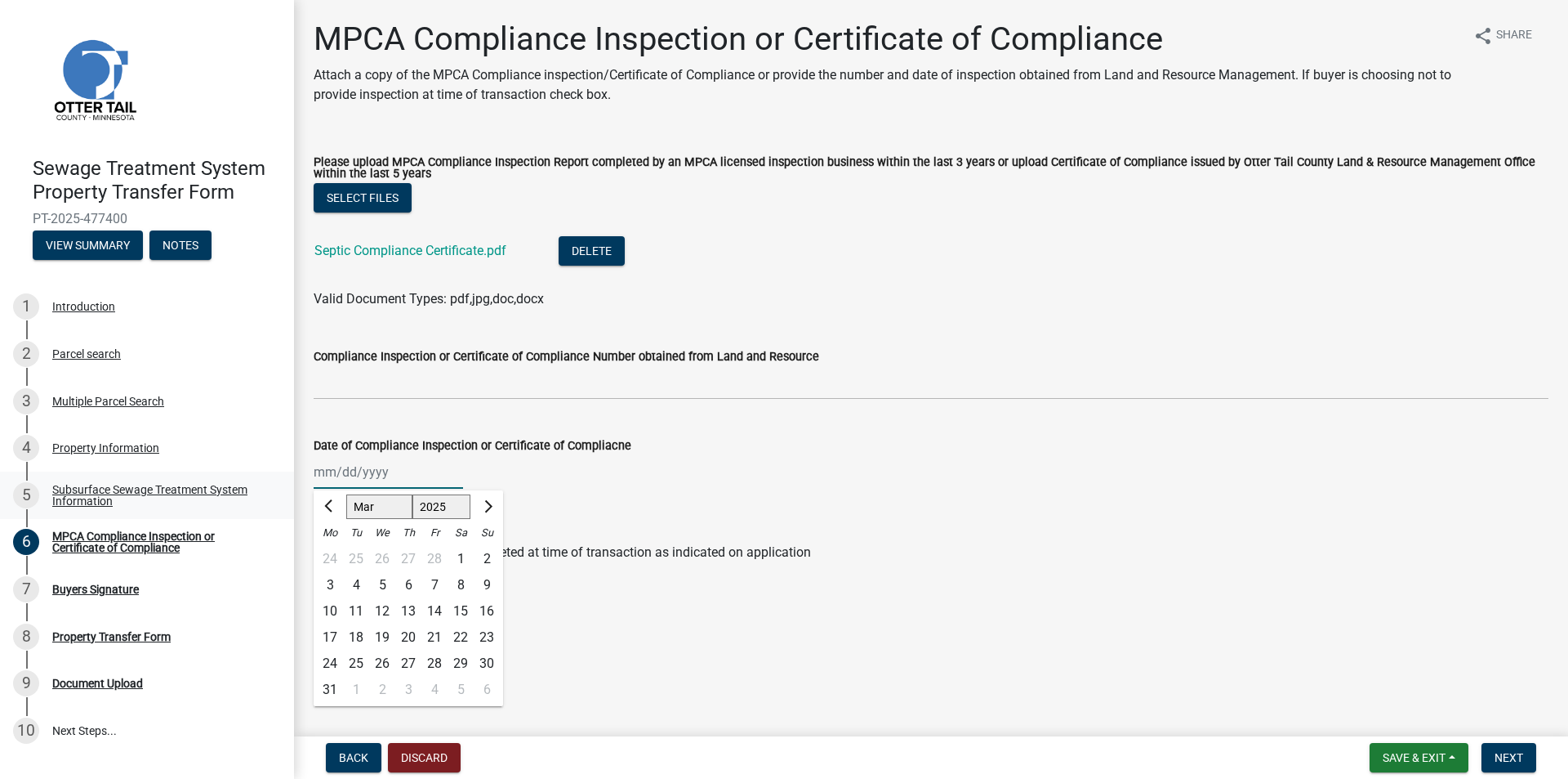
drag, startPoint x: 334, startPoint y: 472, endPoint x: 293, endPoint y: 471, distance: 41.0
click at [293, 471] on div "Sewage Treatment System Property Transfer Form PT-2025-477400 View Summary Note…" at bounding box center [784, 390] width 1568 height 779
type input "10112023"
drag, startPoint x: 395, startPoint y: 479, endPoint x: 285, endPoint y: 478, distance: 110.0
click at [285, 478] on div "Sewage Treatment System Property Transfer Form PT-2025-477400 View Summary Note…" at bounding box center [784, 390] width 1568 height 779
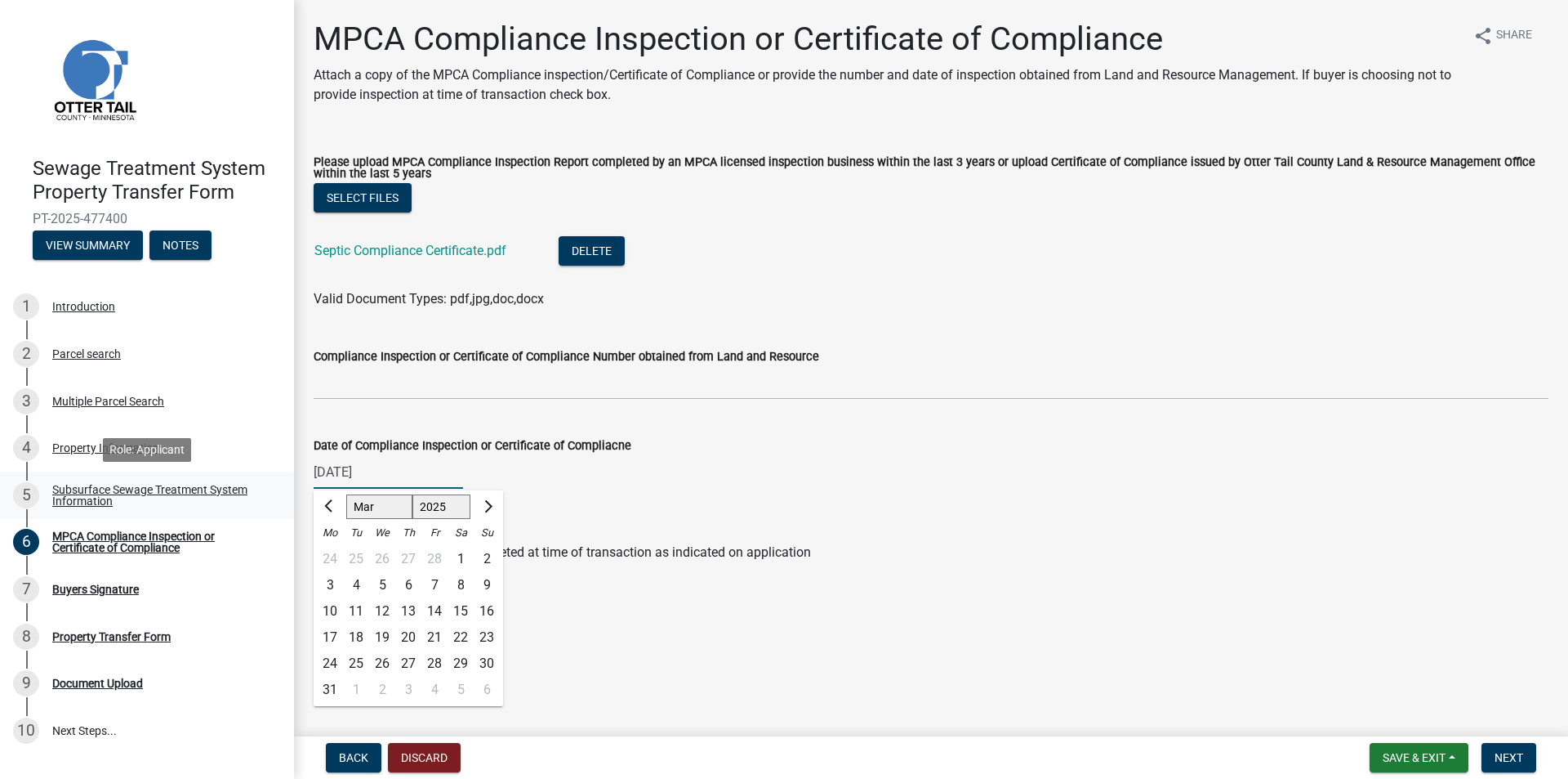
type input "[DATE]"
click at [856, 677] on main "MPCA Compliance Inspection or Certificate of Compliance Attach a copy of the MP…" at bounding box center [930, 365] width 1274 height 730
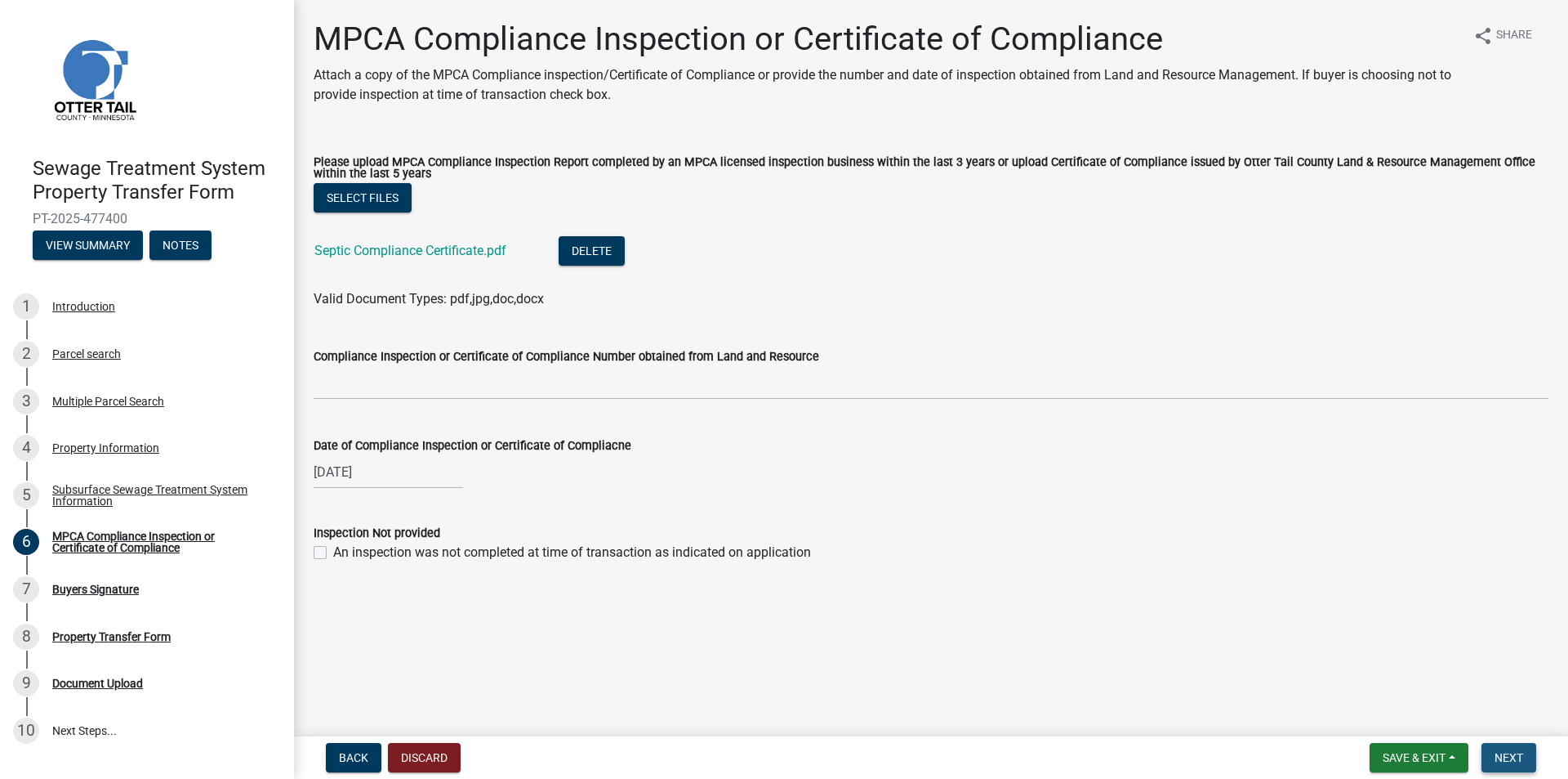
click at [1505, 757] on span "Next" at bounding box center [1509, 757] width 28 height 13
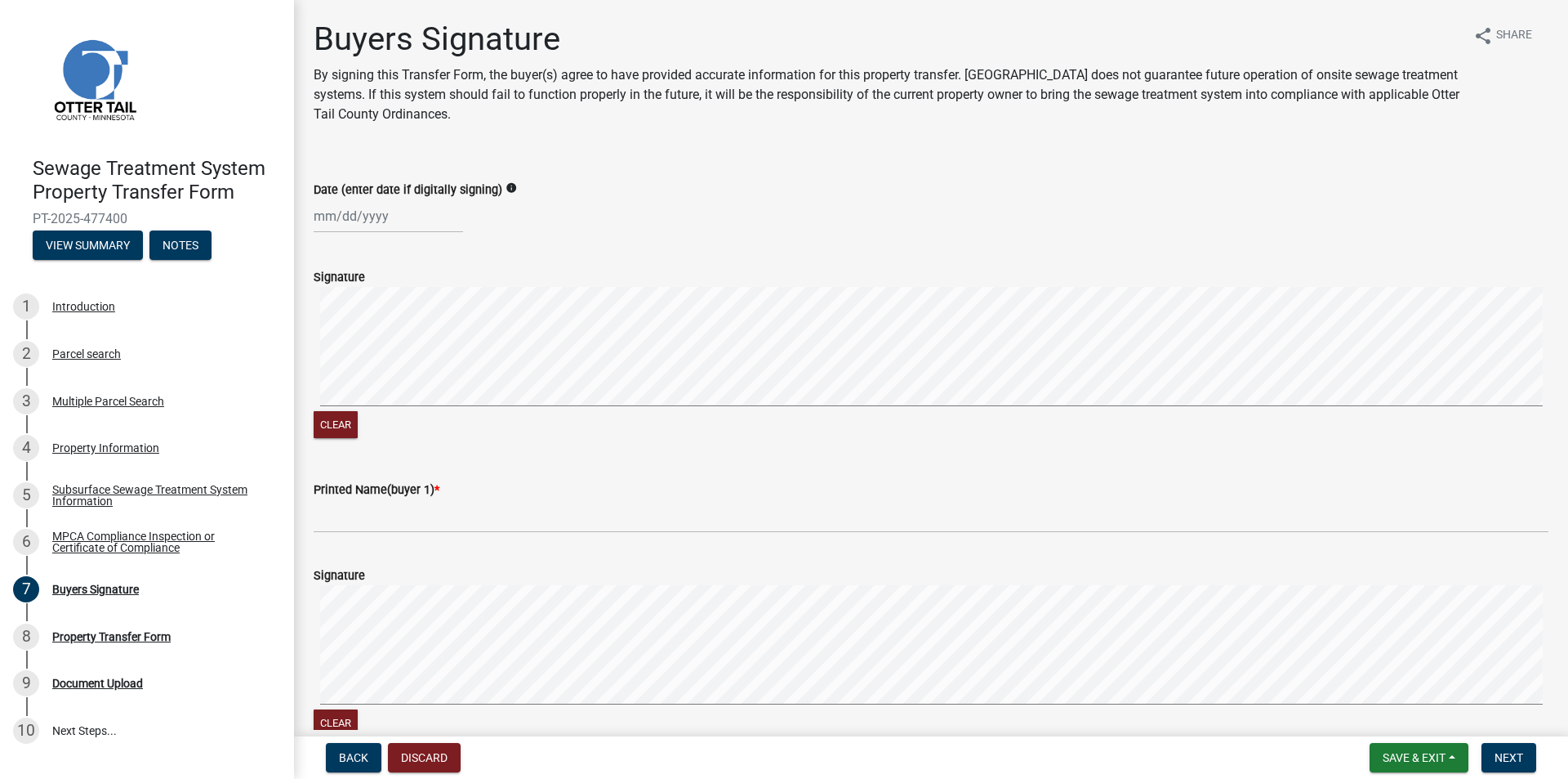
select select "9"
select select "2025"
drag, startPoint x: 398, startPoint y: 214, endPoint x: 292, endPoint y: 226, distance: 106.7
click at [292, 226] on div "Sewage Treatment System Property Transfer Form PT-2025-477400 View Summary Note…" at bounding box center [784, 390] width 1568 height 779
drag, startPoint x: 402, startPoint y: 215, endPoint x: 344, endPoint y: 213, distance: 58.0
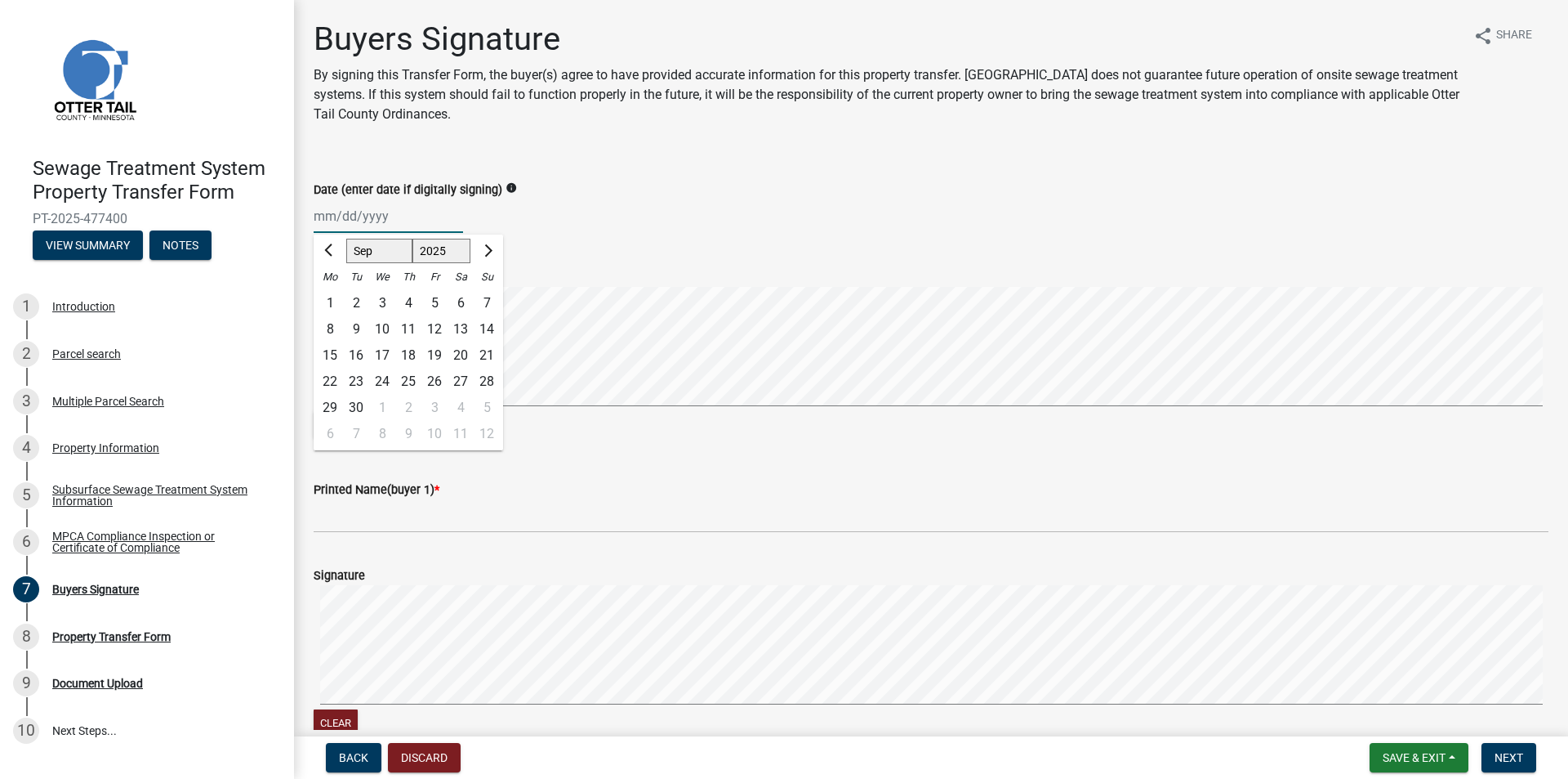
click at [344, 213] on input "Date (enter date if digitally signing)" at bounding box center [388, 216] width 150 height 33
type input "[DATE]"
click at [566, 479] on div "Printed Name(buyer 1) *" at bounding box center [931, 489] width 1234 height 20
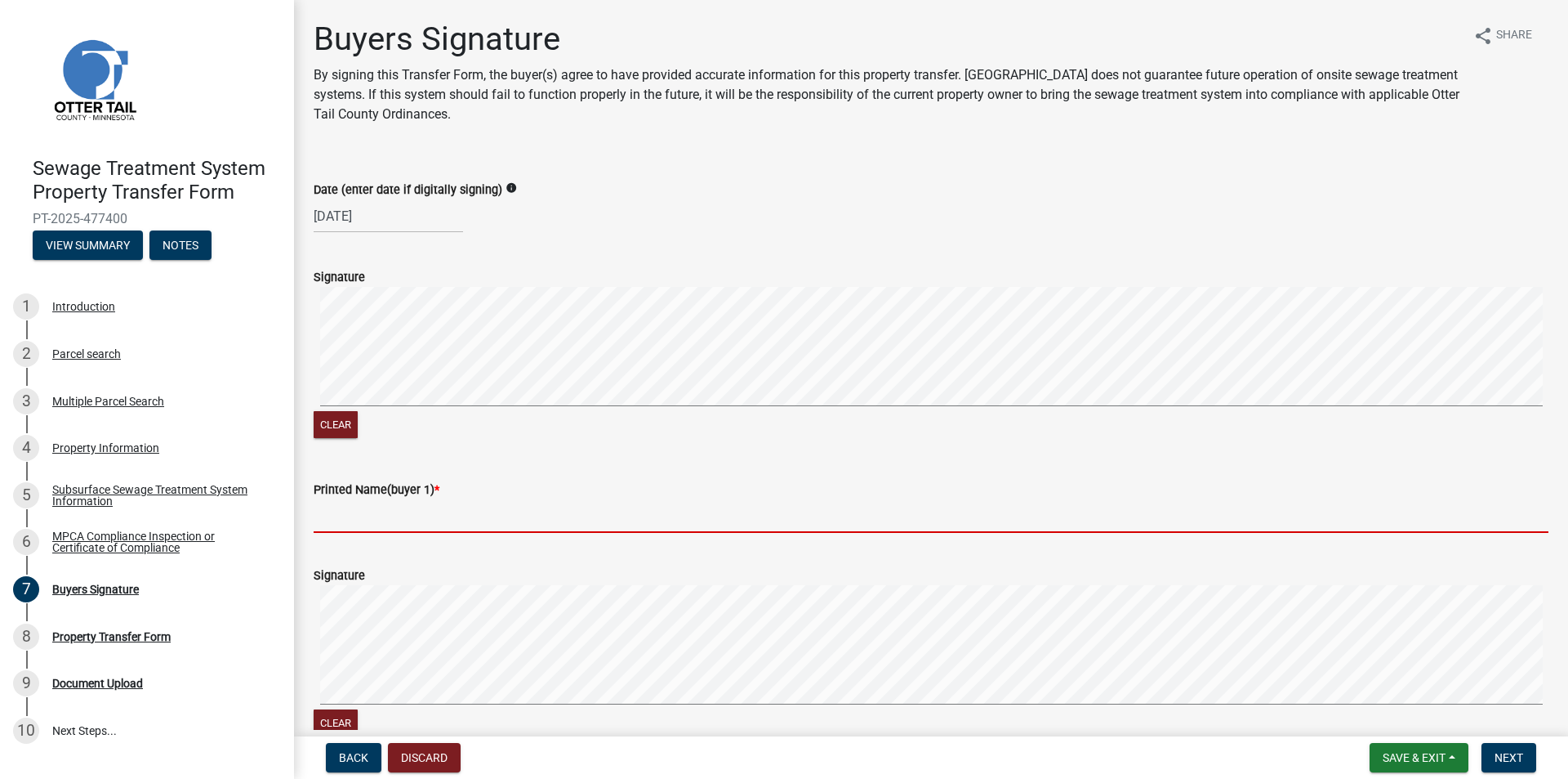
click at [339, 511] on input "Printed Name(buyer 1) *" at bounding box center [931, 516] width 1234 height 33
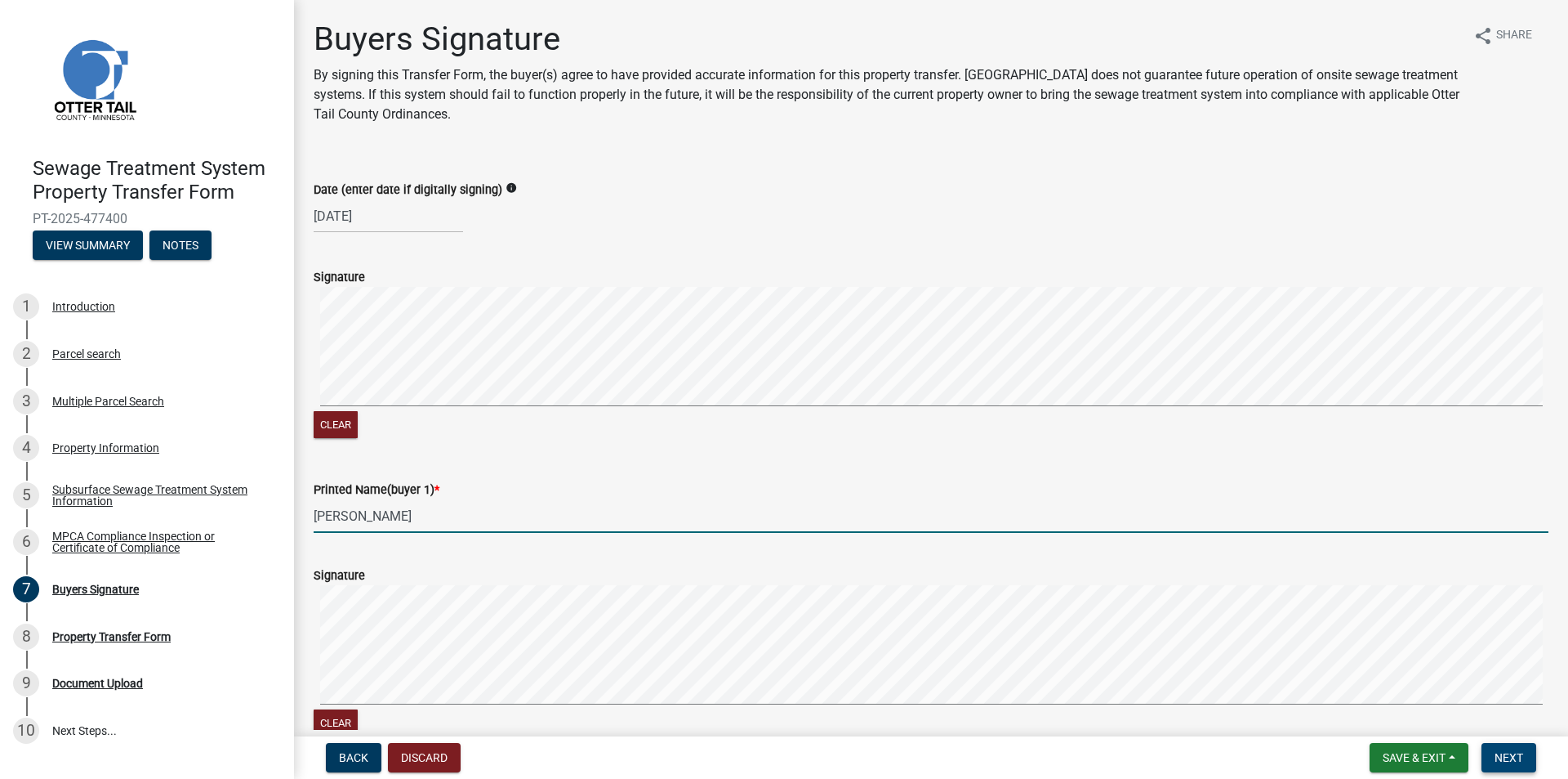
type input "[PERSON_NAME]"
click at [1510, 745] on button "Next" at bounding box center [1509, 757] width 55 height 29
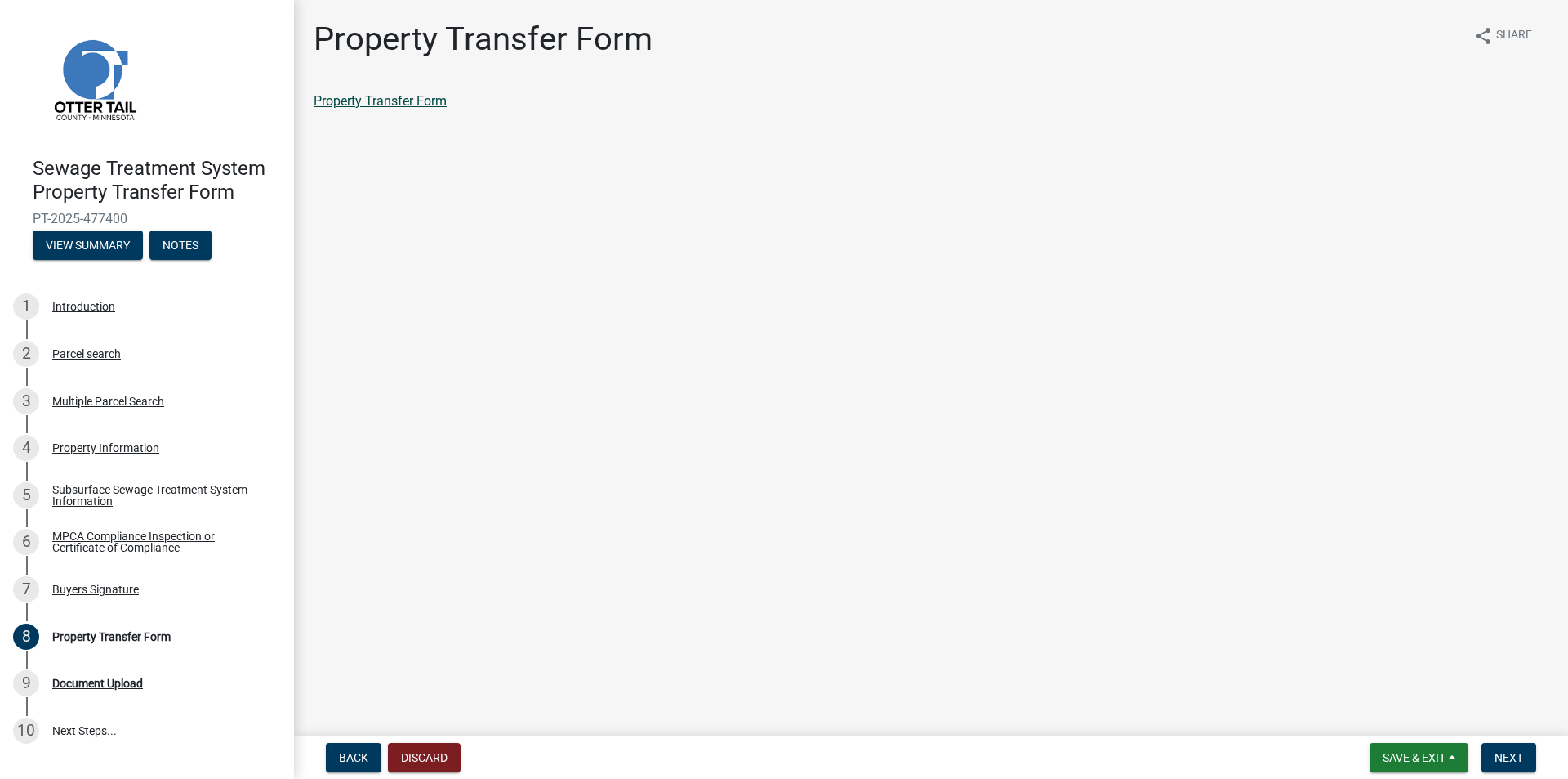
click at [388, 101] on link "Property Transfer Form" at bounding box center [380, 101] width 133 height 16
click at [1505, 752] on span "Next" at bounding box center [1509, 757] width 28 height 13
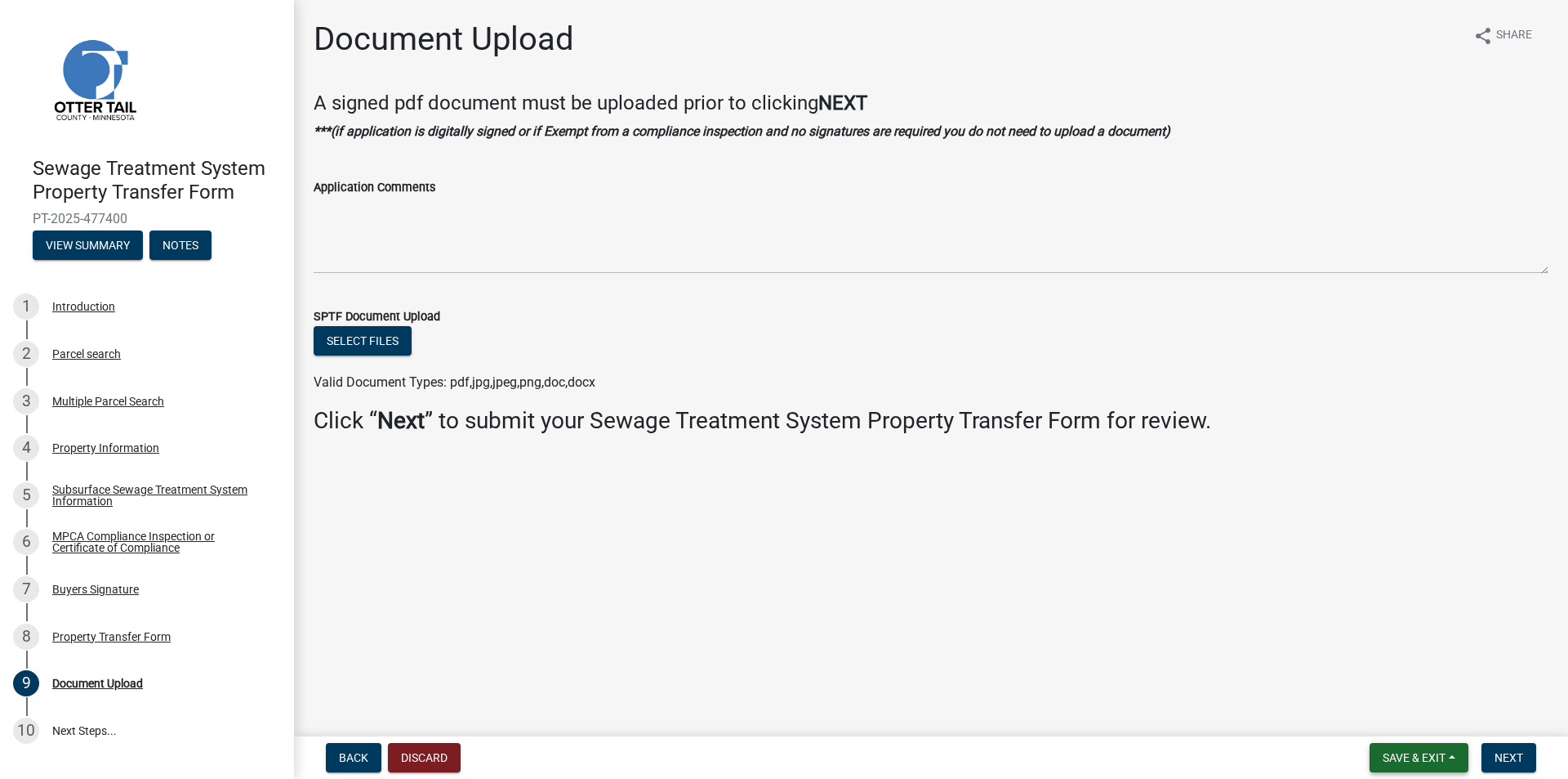
click at [1422, 760] on span "Save & Exit" at bounding box center [1414, 757] width 63 height 13
click at [1493, 754] on button "Next" at bounding box center [1509, 757] width 55 height 29
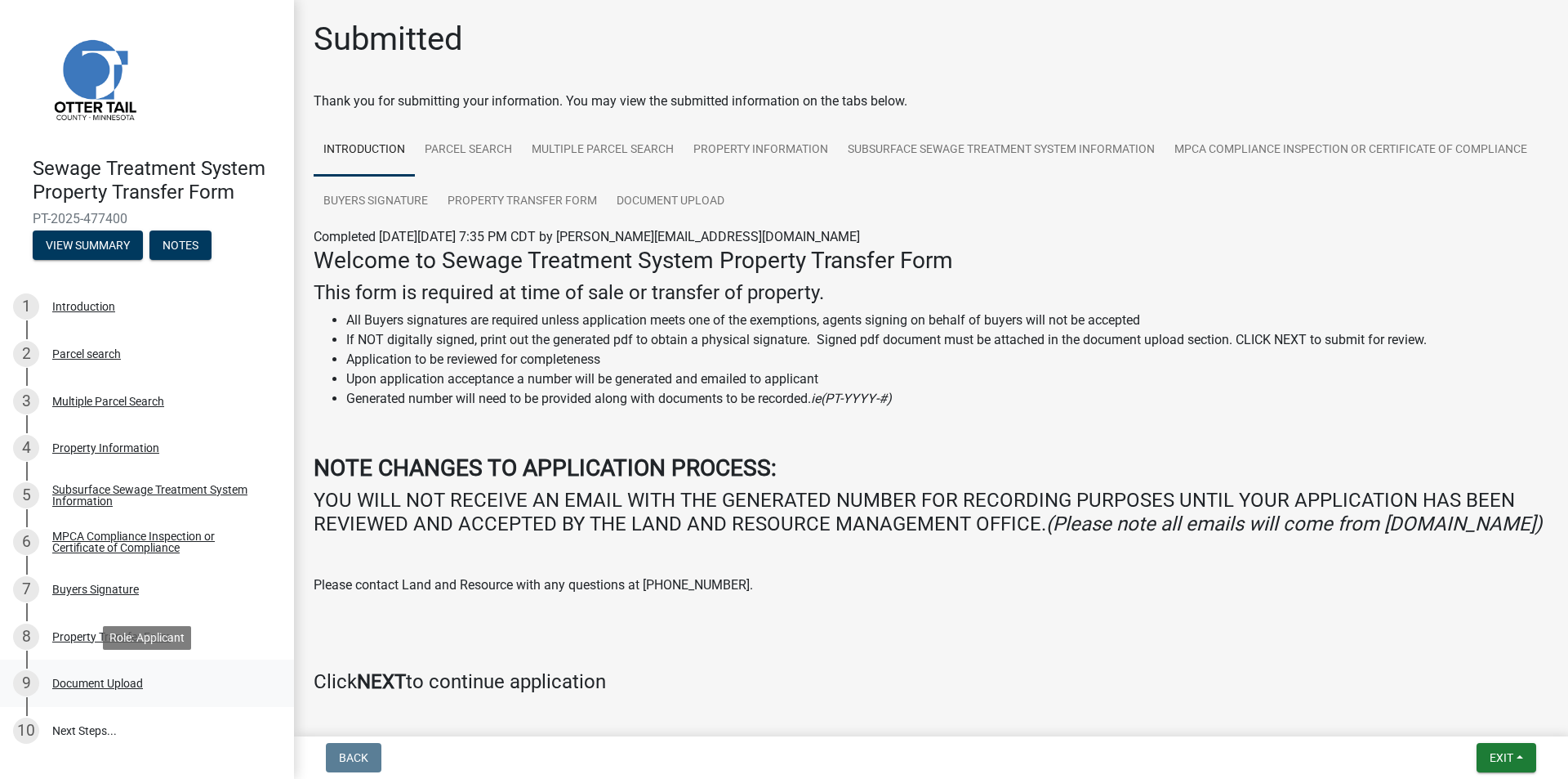
click at [97, 683] on div "Document Upload" at bounding box center [97, 683] width 91 height 12
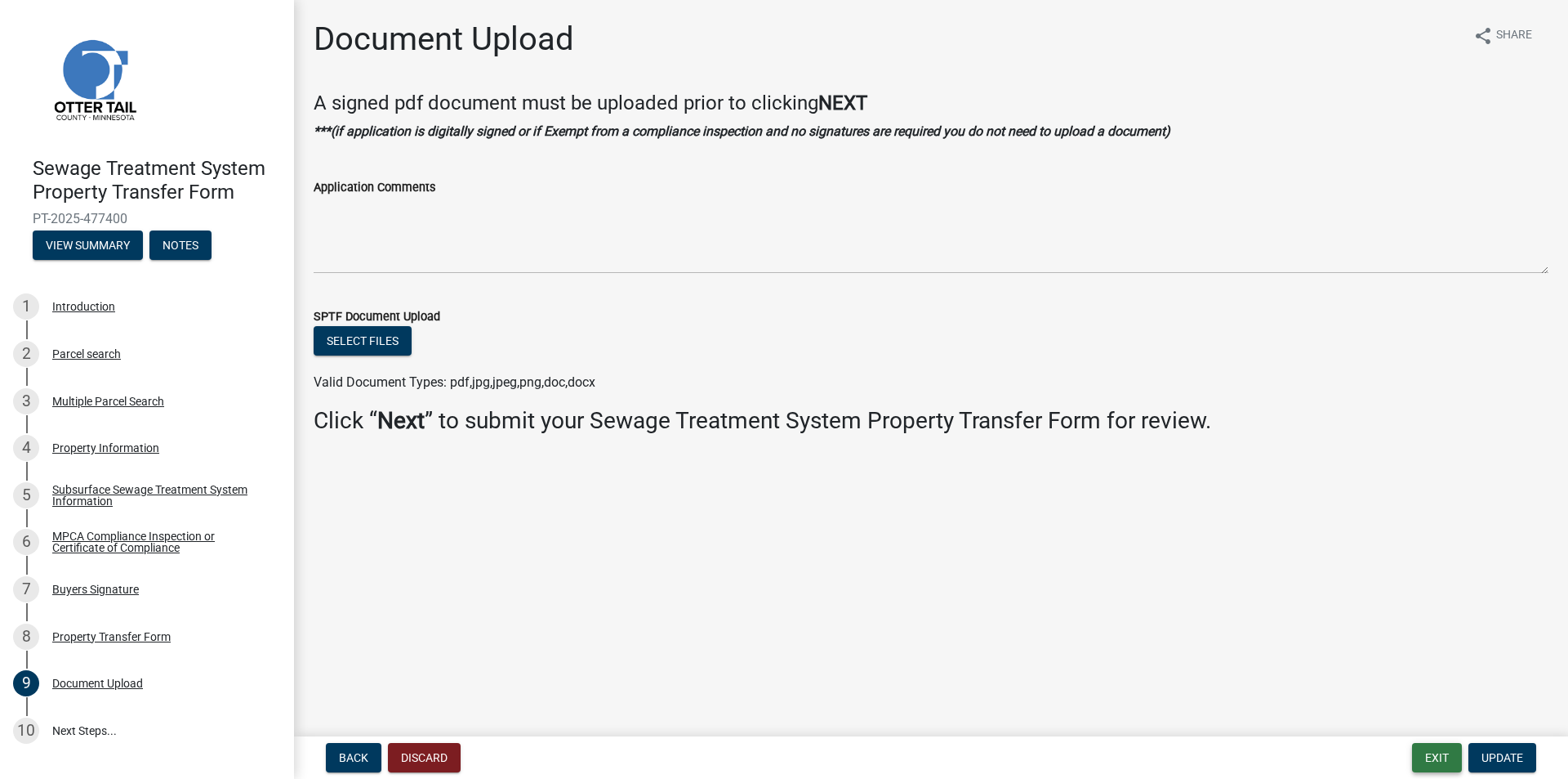
click at [1440, 756] on button "Exit" at bounding box center [1437, 757] width 50 height 29
